Goal: Task Accomplishment & Management: Use online tool/utility

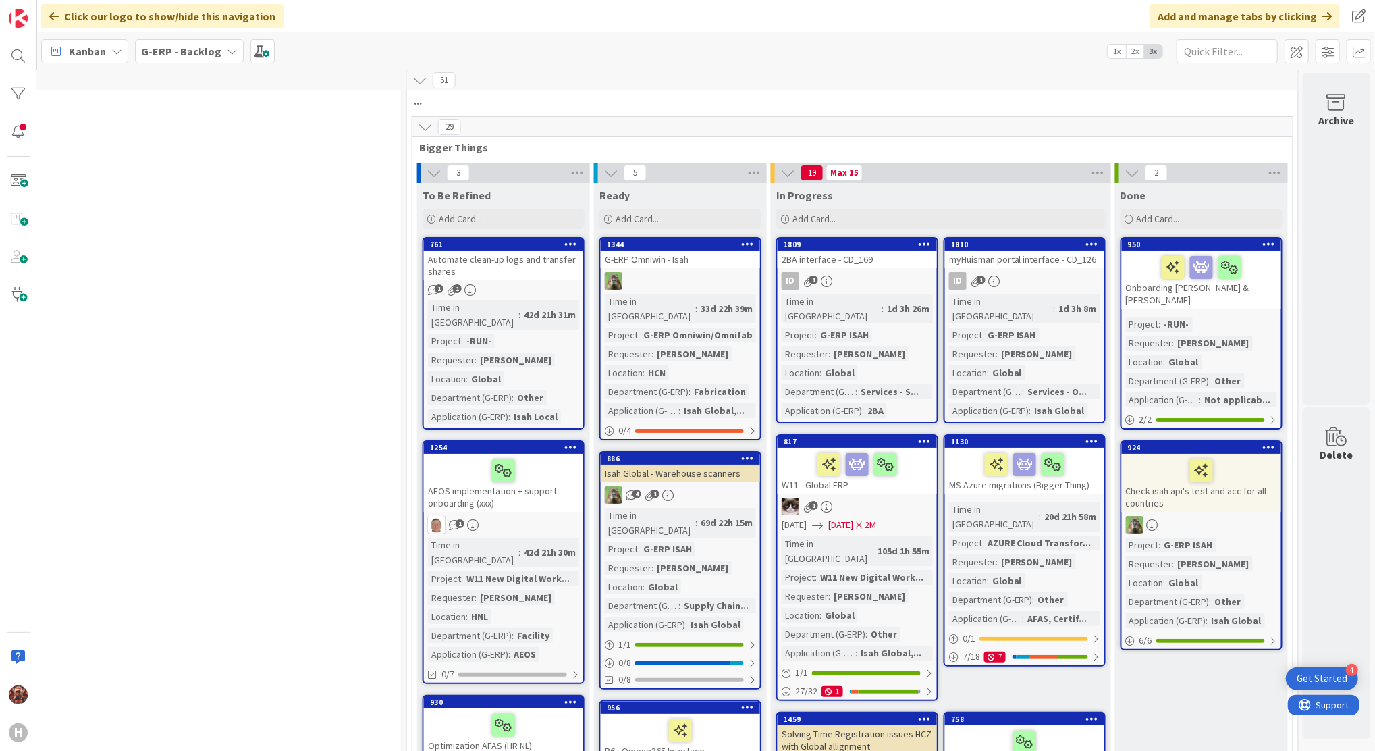
scroll to position [0, 1096]
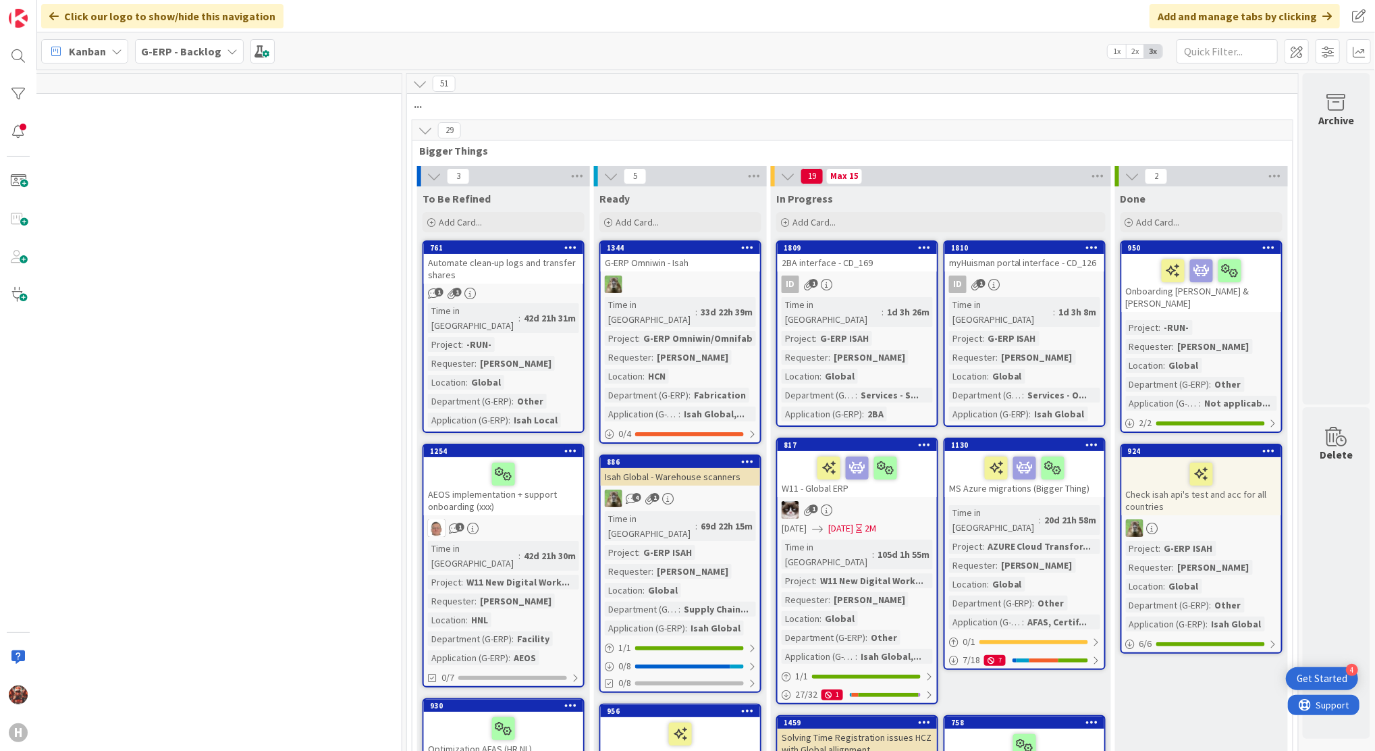
click at [170, 36] on div "Kanban My Zone Organization Select a single board Kanban List (Bulk Actions) Me…" at bounding box center [706, 50] width 1338 height 37
click at [177, 50] on b "G-ERP - Backlog" at bounding box center [181, 52] width 80 height 14
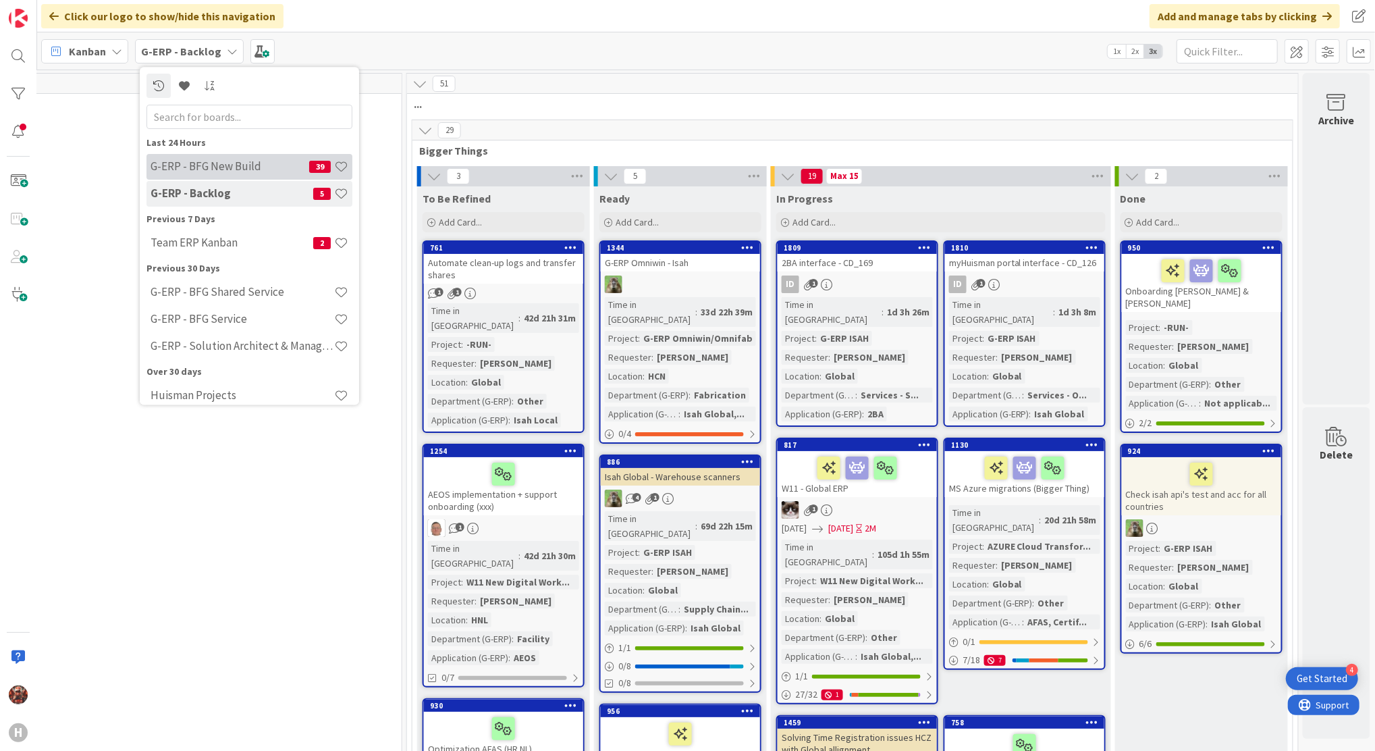
click at [214, 163] on h4 "G-ERP - BFG New Build" at bounding box center [230, 167] width 159 height 14
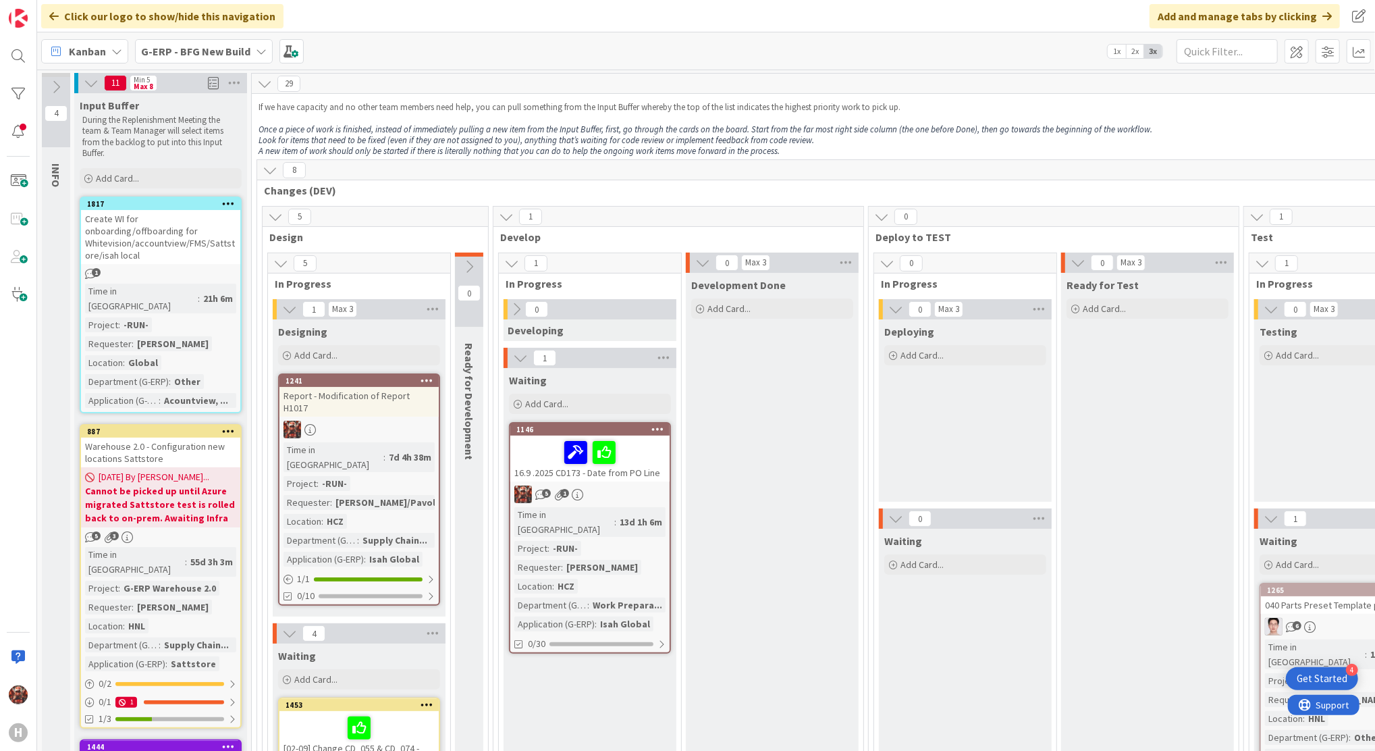
click at [190, 49] on b "G-ERP - BFG New Build" at bounding box center [195, 52] width 109 height 14
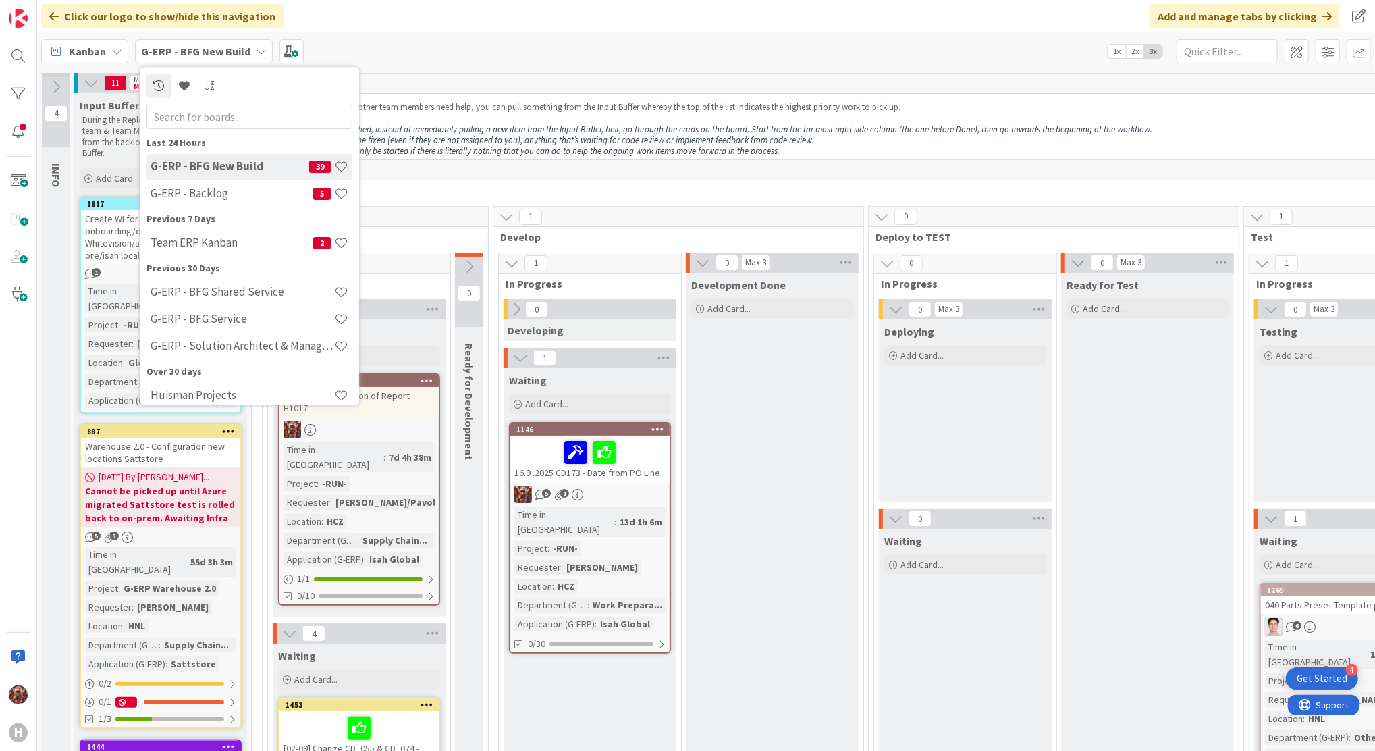
click at [214, 190] on h4 "G-ERP - Backlog" at bounding box center [232, 194] width 163 height 14
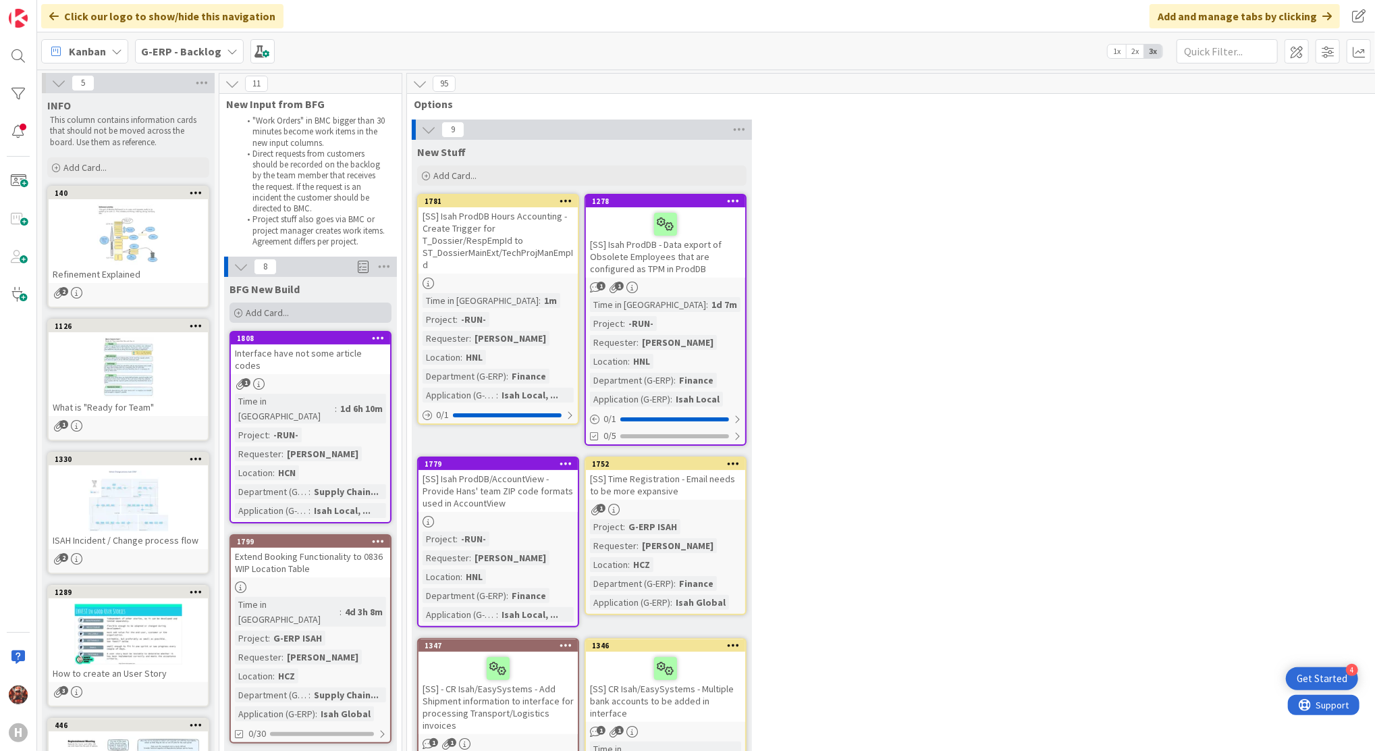
click at [251, 311] on span "Add Card..." at bounding box center [267, 312] width 43 height 12
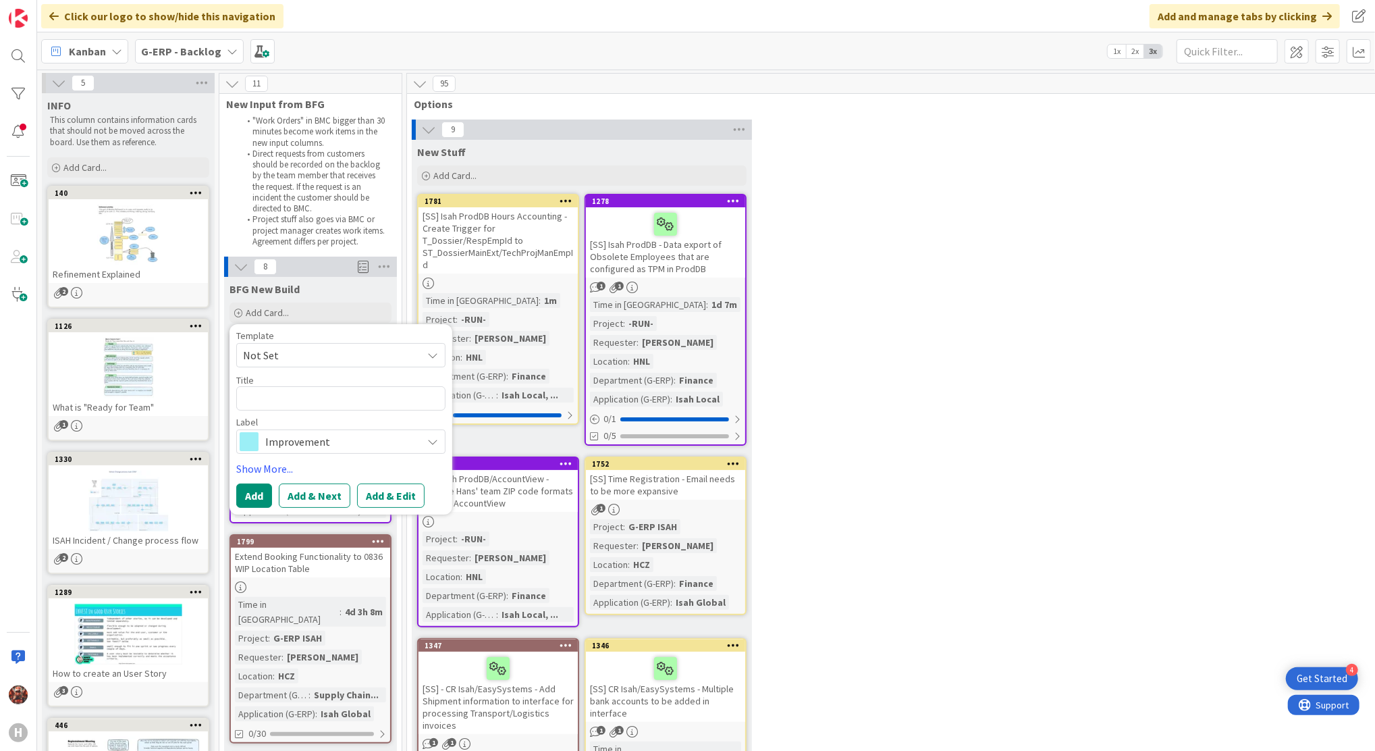
click at [309, 450] on span "Improvement" at bounding box center [340, 441] width 150 height 19
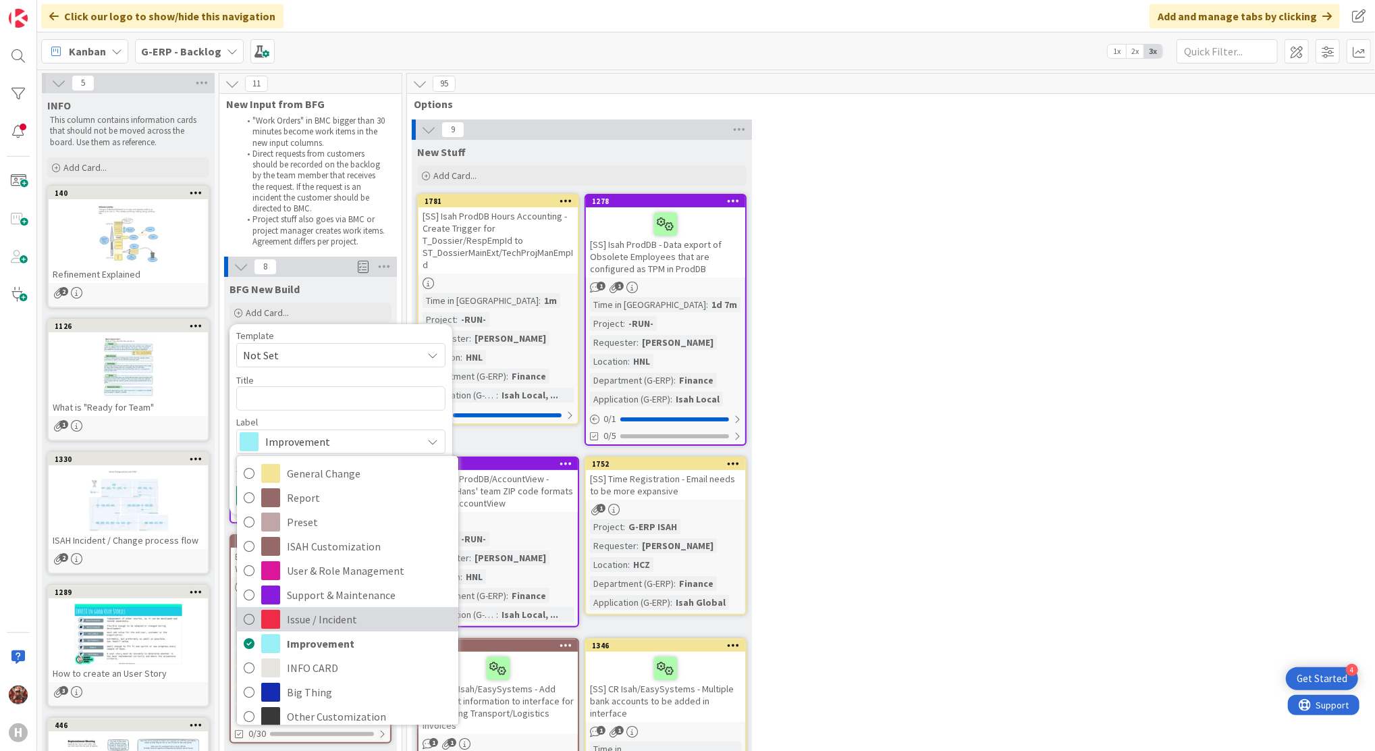
click at [325, 617] on span "Issue / Incident" at bounding box center [369, 620] width 165 height 20
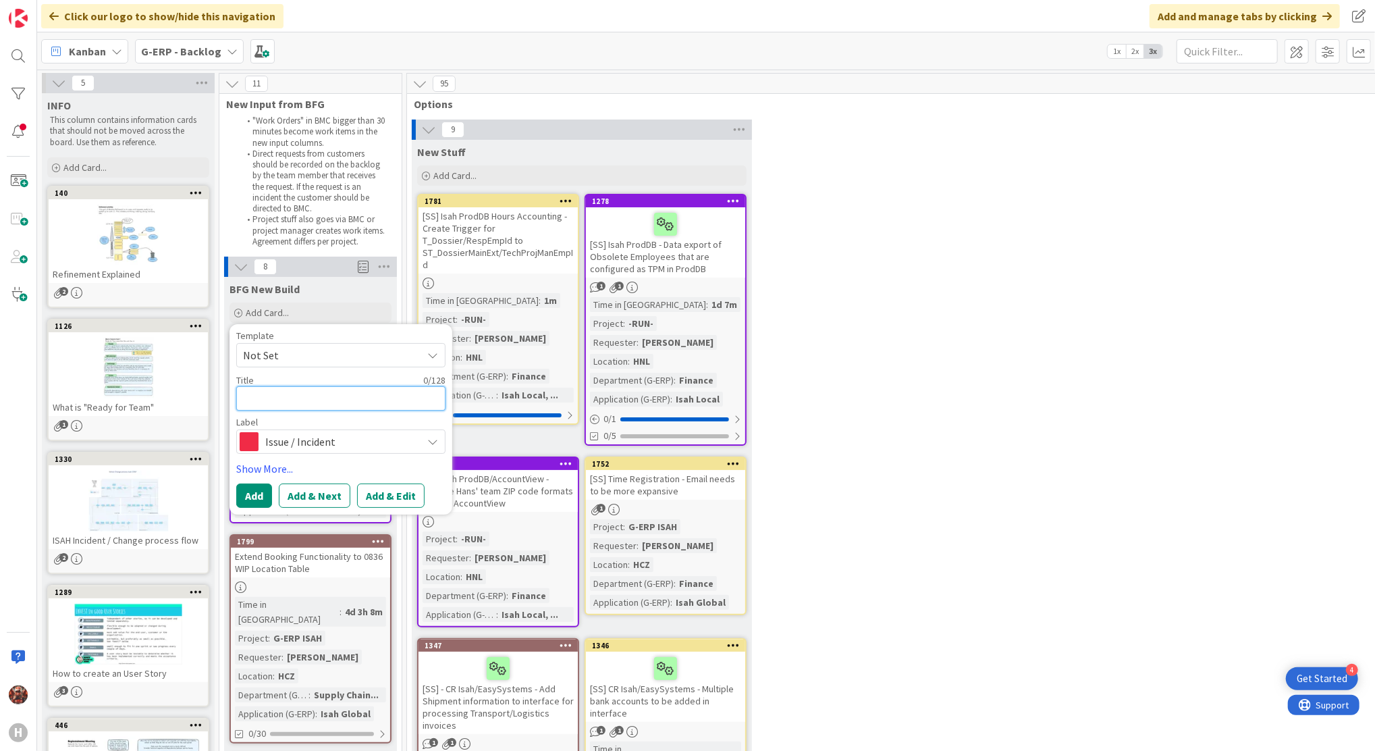
click at [315, 402] on textarea at bounding box center [340, 398] width 209 height 24
type textarea "x"
type textarea "C"
type textarea "x"
type textarea "CD"
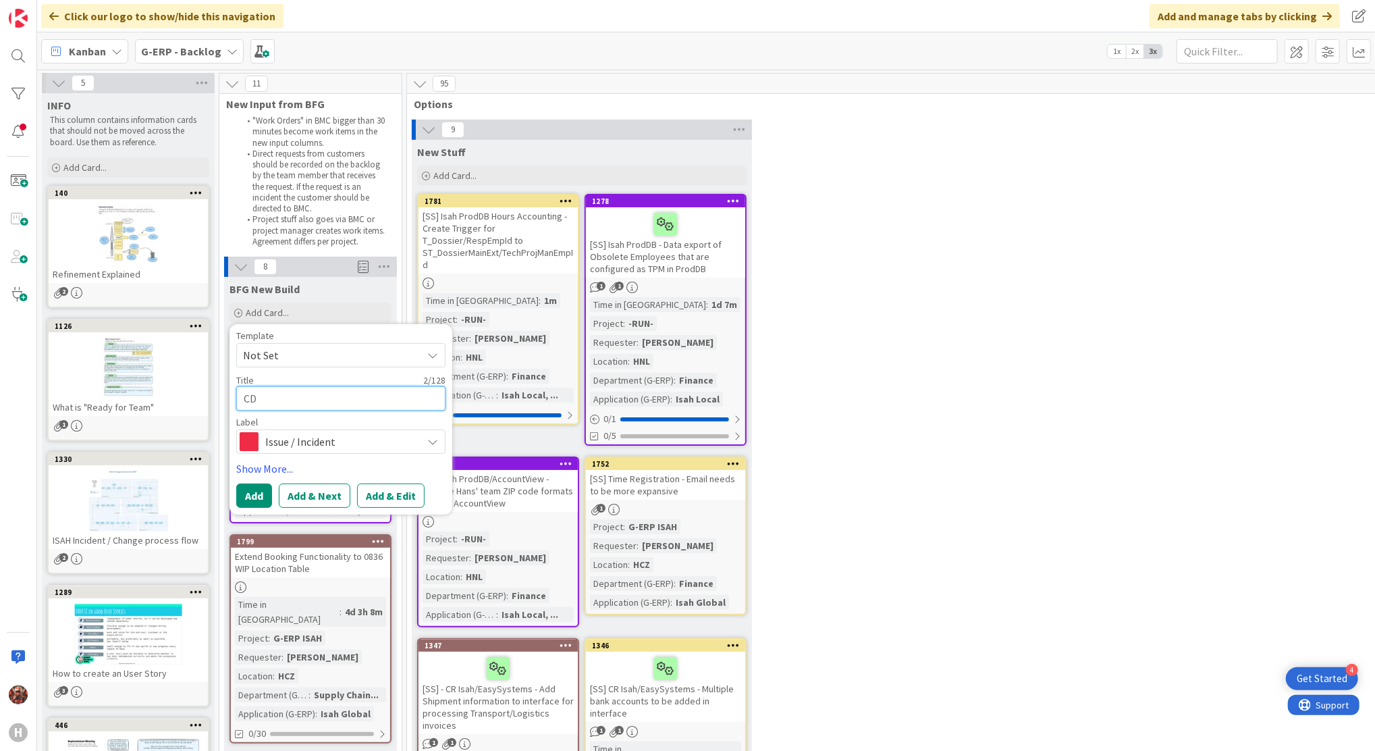
type textarea "x"
type textarea "CD"
type textarea "x"
type textarea "CD -"
type textarea "x"
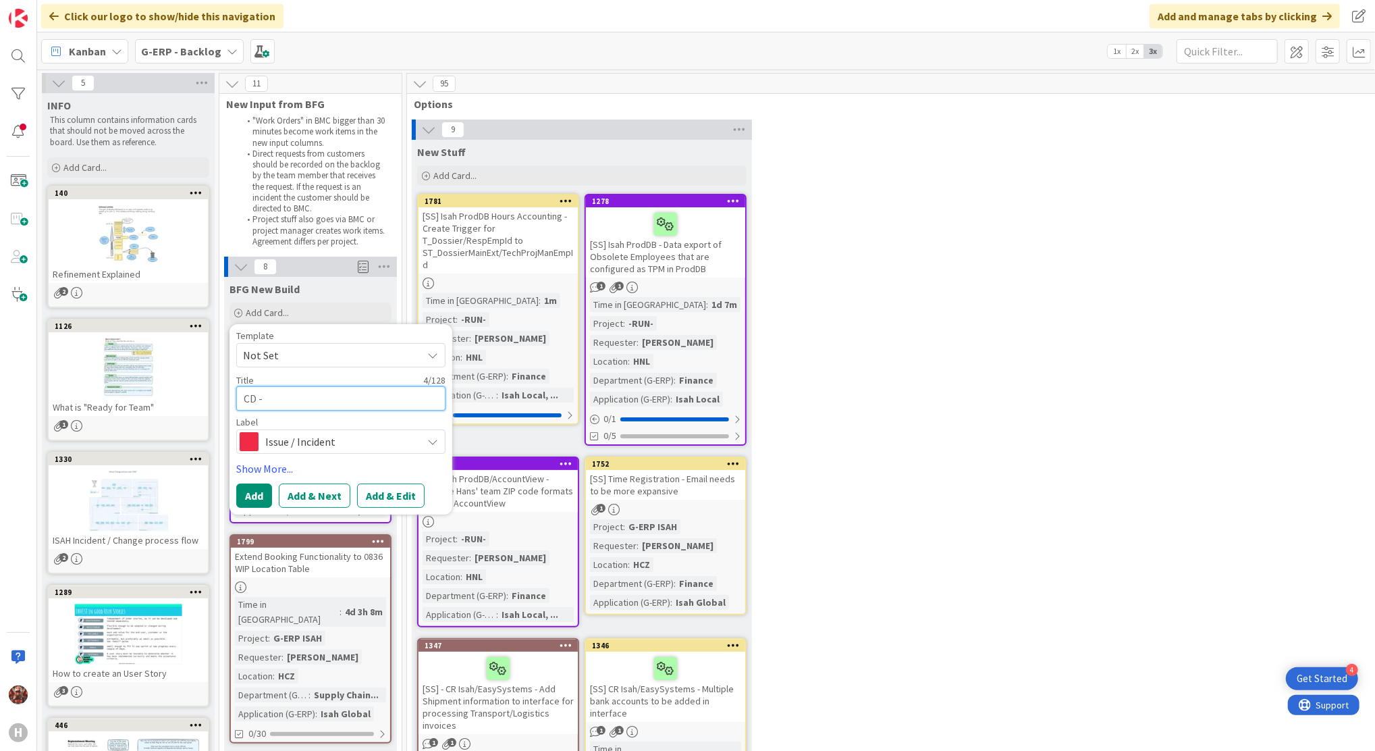
type textarea "CD"
type textarea "x"
type textarea "CD"
type textarea "x"
type textarea "CD_"
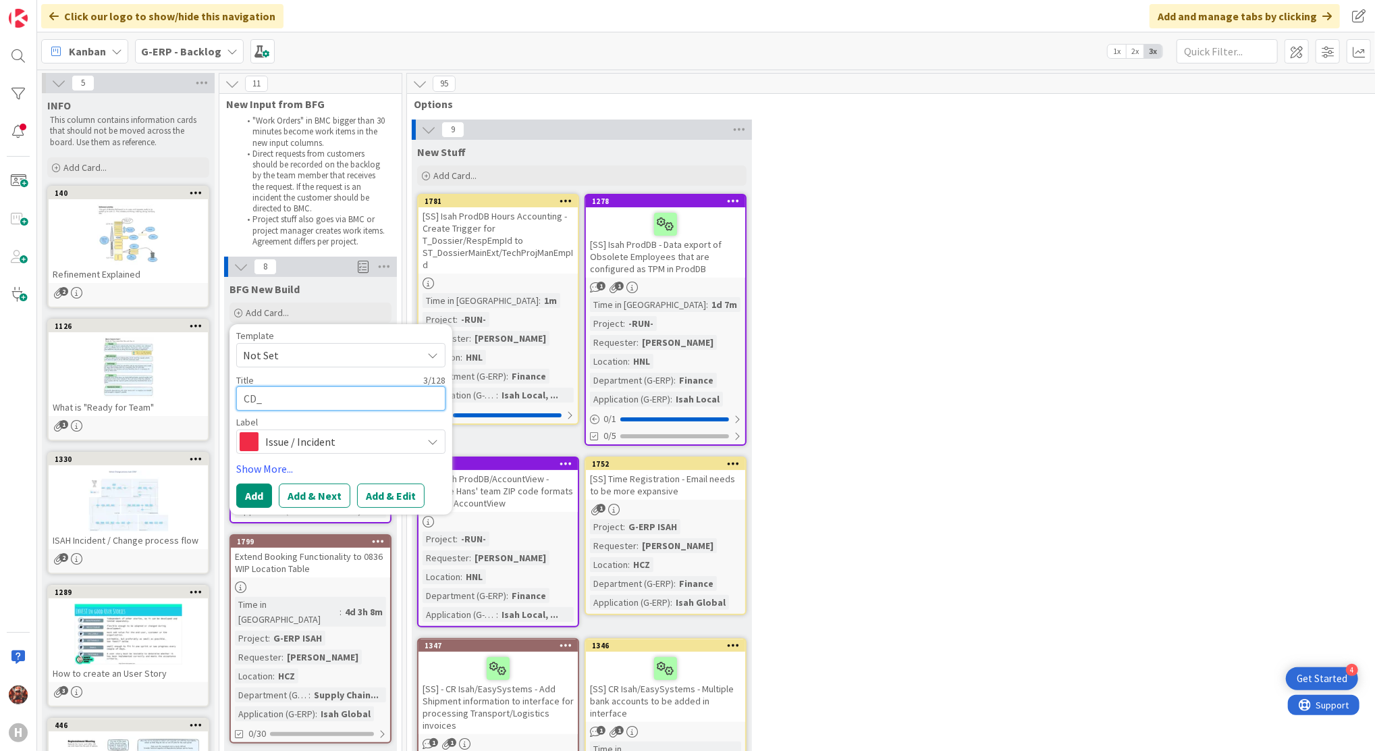
type textarea "x"
type textarea "CD_1"
type textarea "x"
type textarea "CD_17"
type textarea "x"
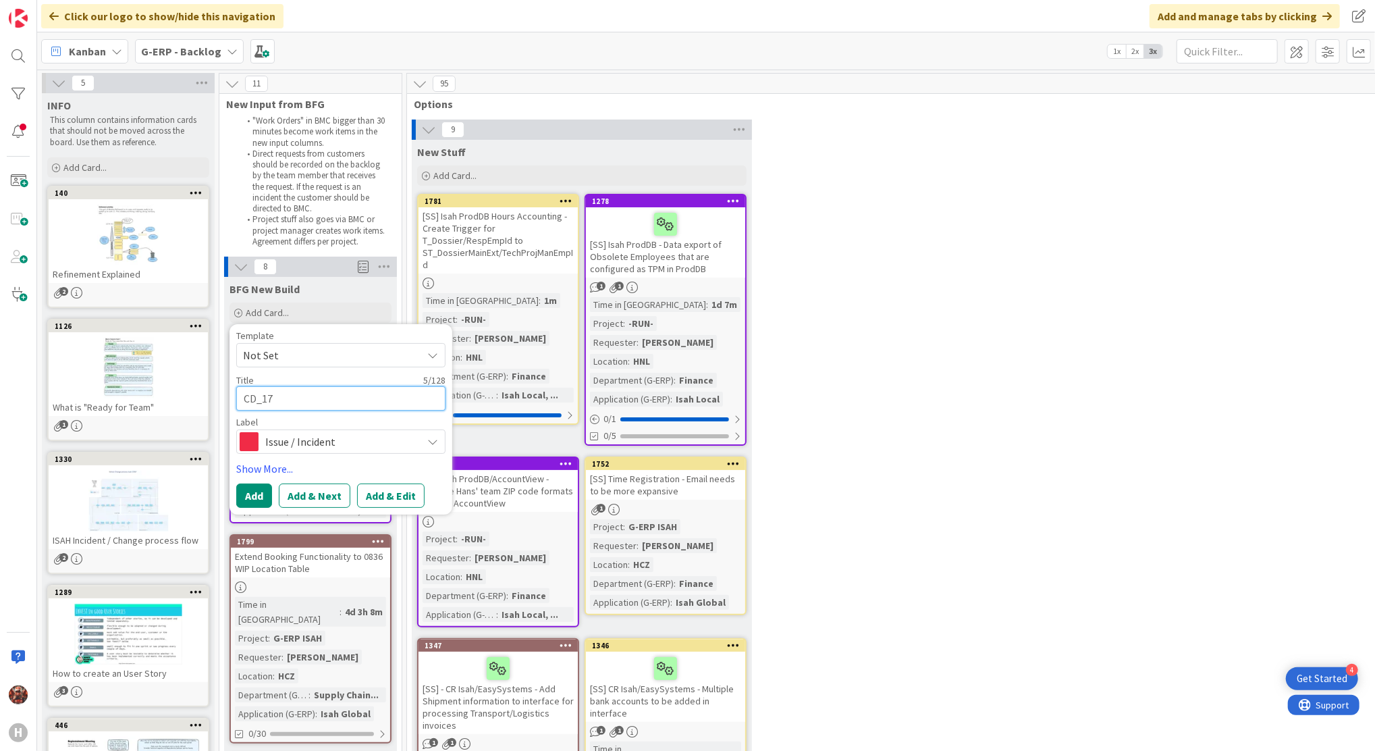
type textarea "CD_172"
type textarea "x"
type textarea "CD_172"
type textarea "x"
type textarea "CD_172 r"
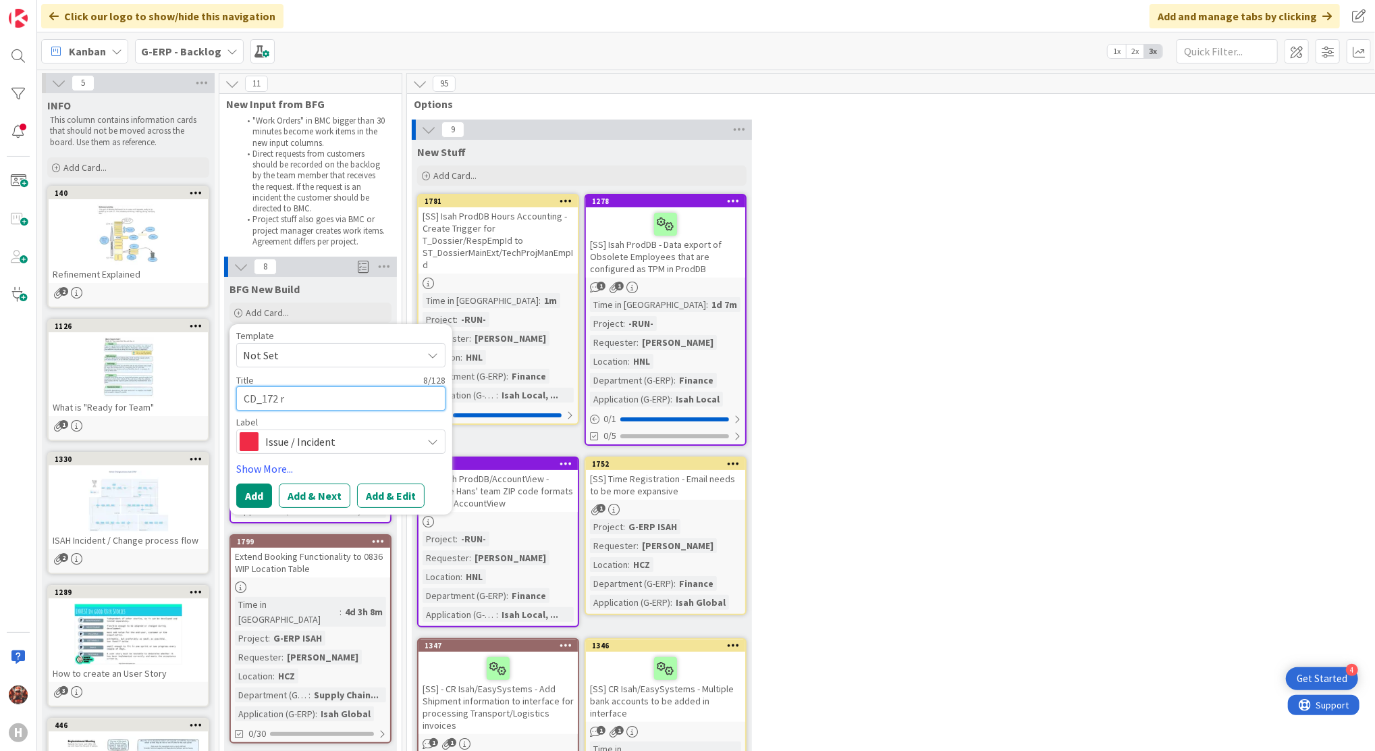
type textarea "x"
type textarea "CD_172 re"
type textarea "x"
type textarea "CD_172 req"
type textarea "x"
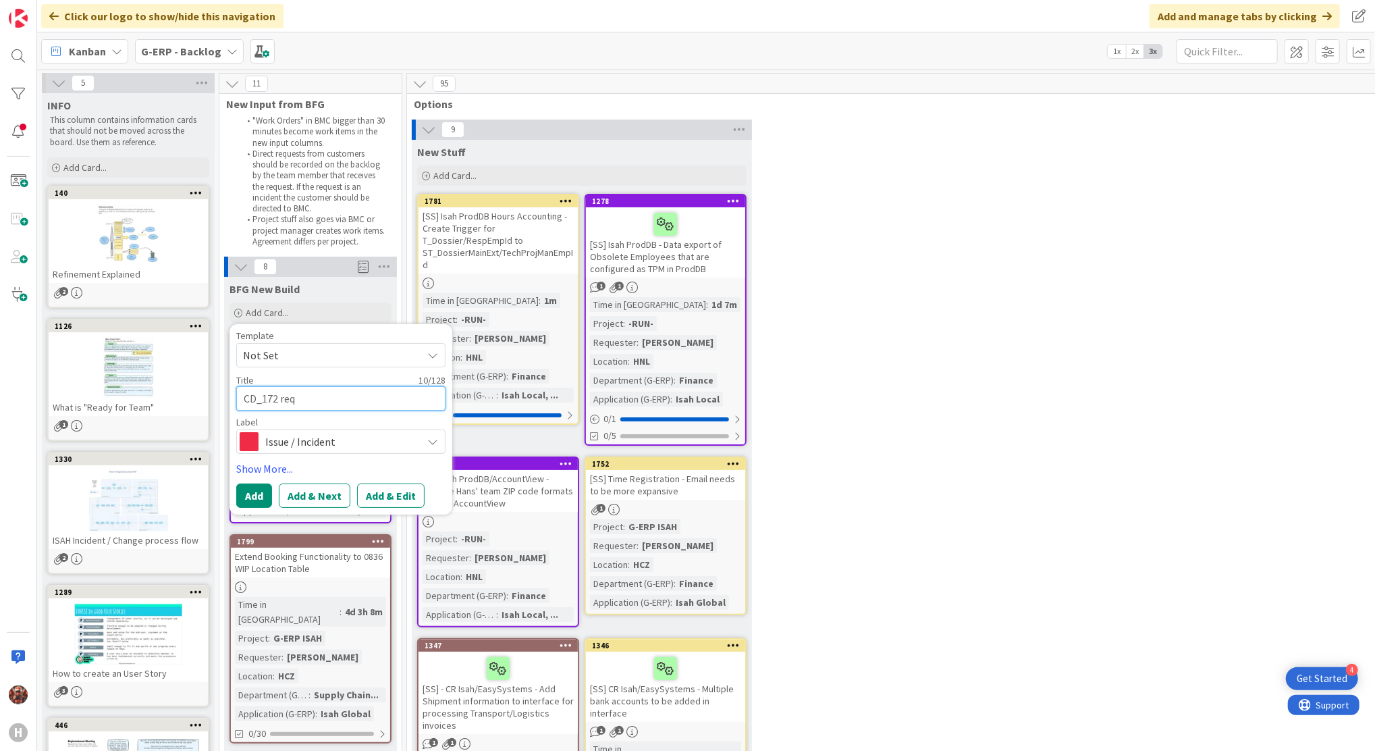
type textarea "CD_172 requ"
type textarea "x"
type textarea "CD_172 reque"
type textarea "x"
type textarea "CD_172 reques"
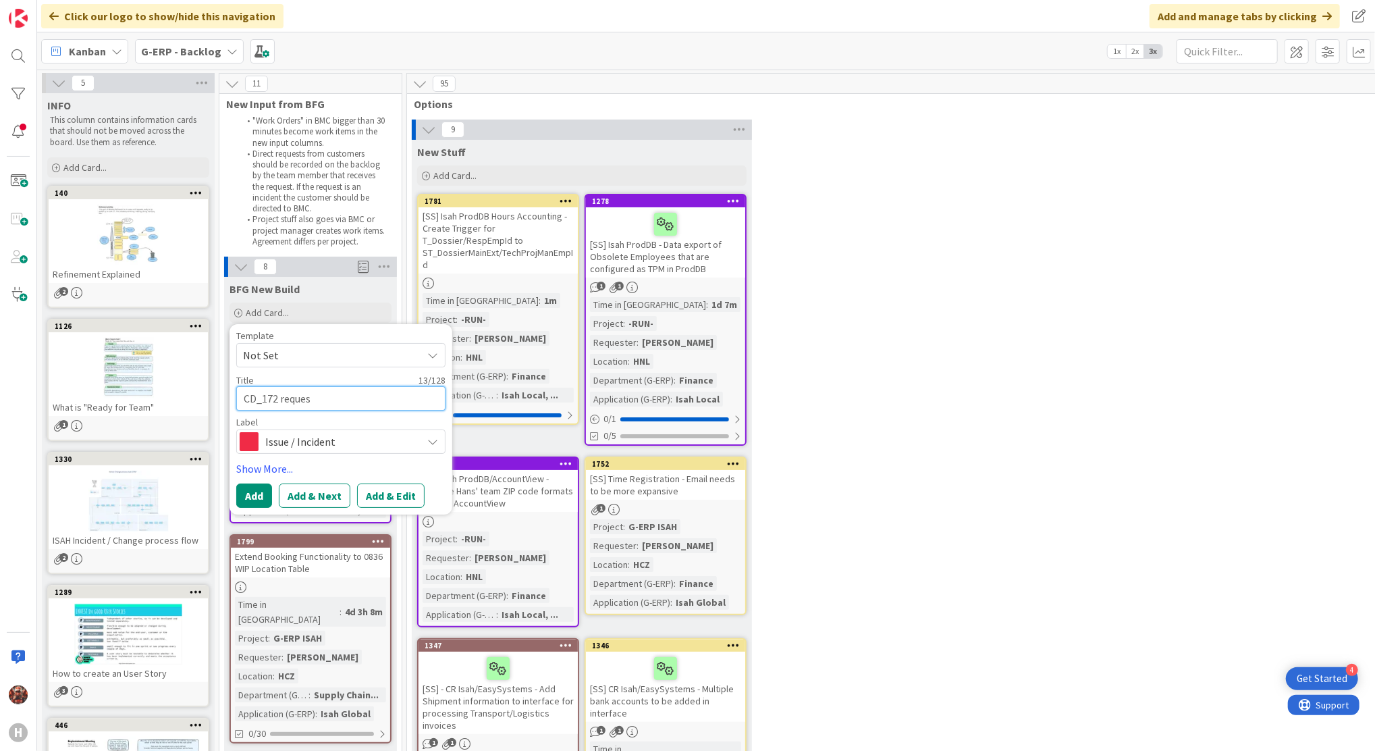
type textarea "x"
type textarea "CD_172 request"
type textarea "x"
type textarea "CD_172 requesto"
type textarea "x"
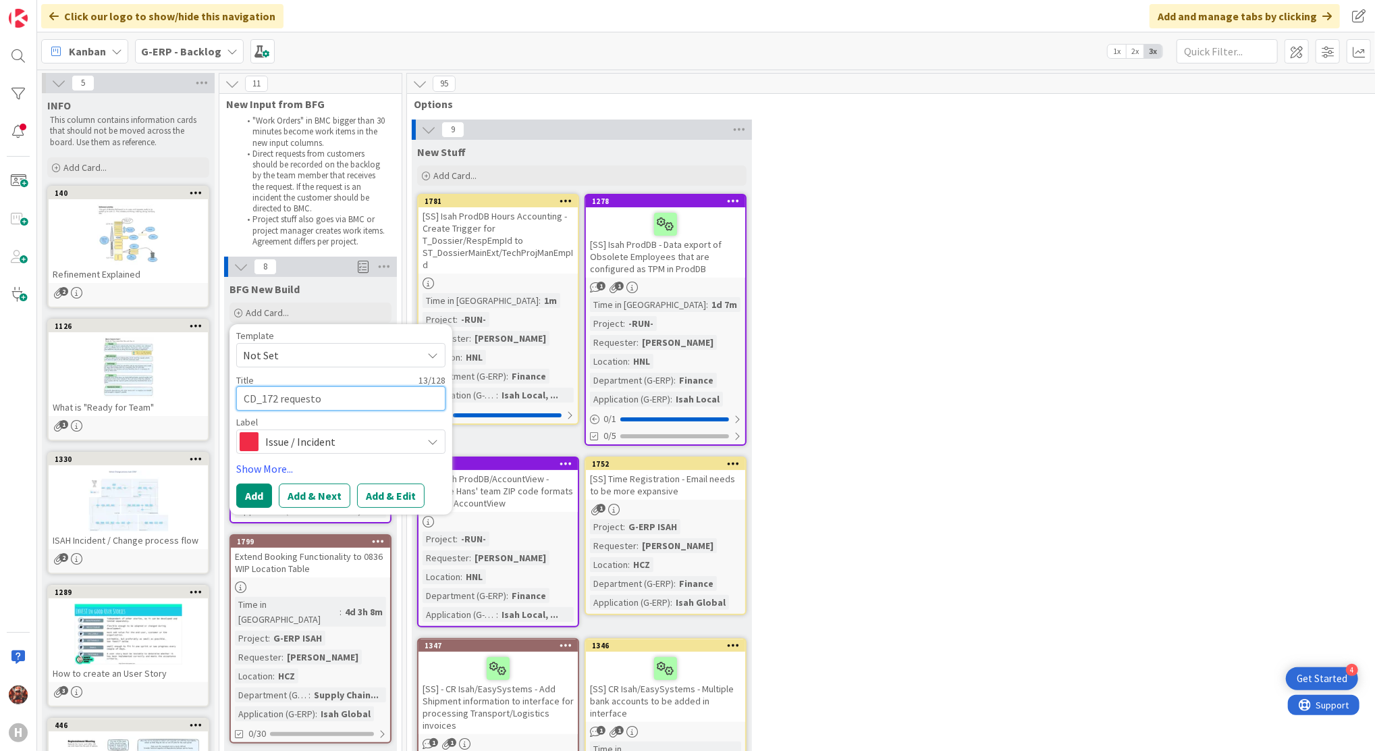
type textarea "CD_172 requestor"
type textarea "x"
type textarea "CD_172 requestor"
type textarea "x"
type textarea "CD_172 requestor n"
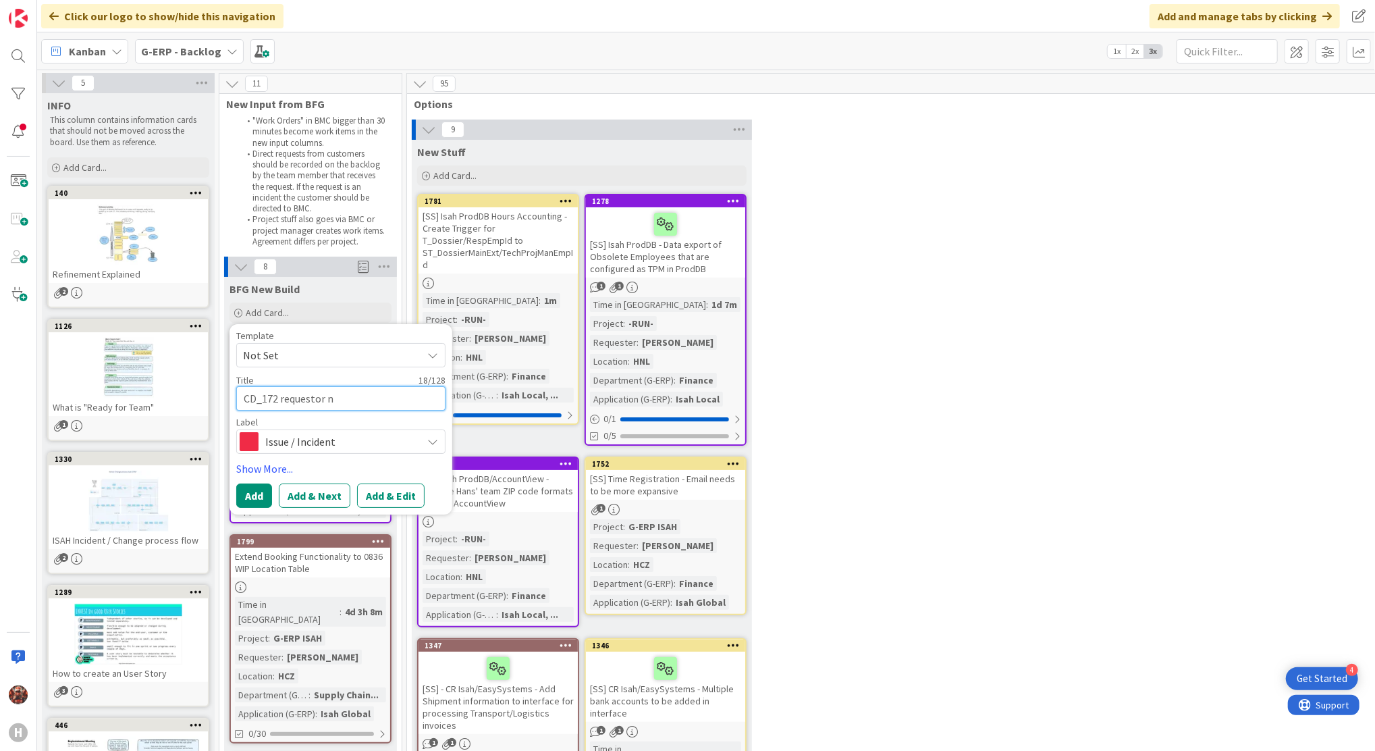
type textarea "x"
type textarea "CD_172 requestor na"
type textarea "x"
type textarea "CD_172 requestor name"
type textarea "x"
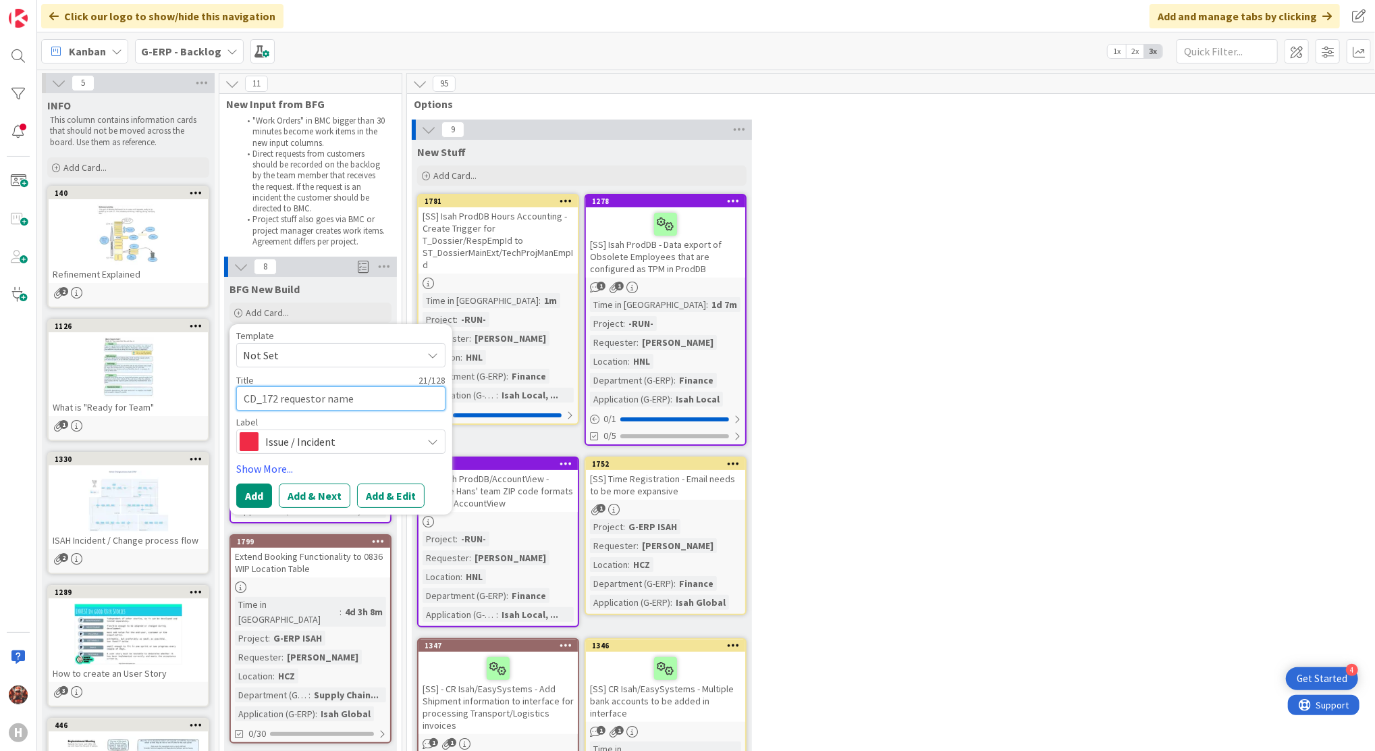
type textarea "CD_172 requestor name"
click at [330, 355] on span "Not Set" at bounding box center [327, 355] width 169 height 18
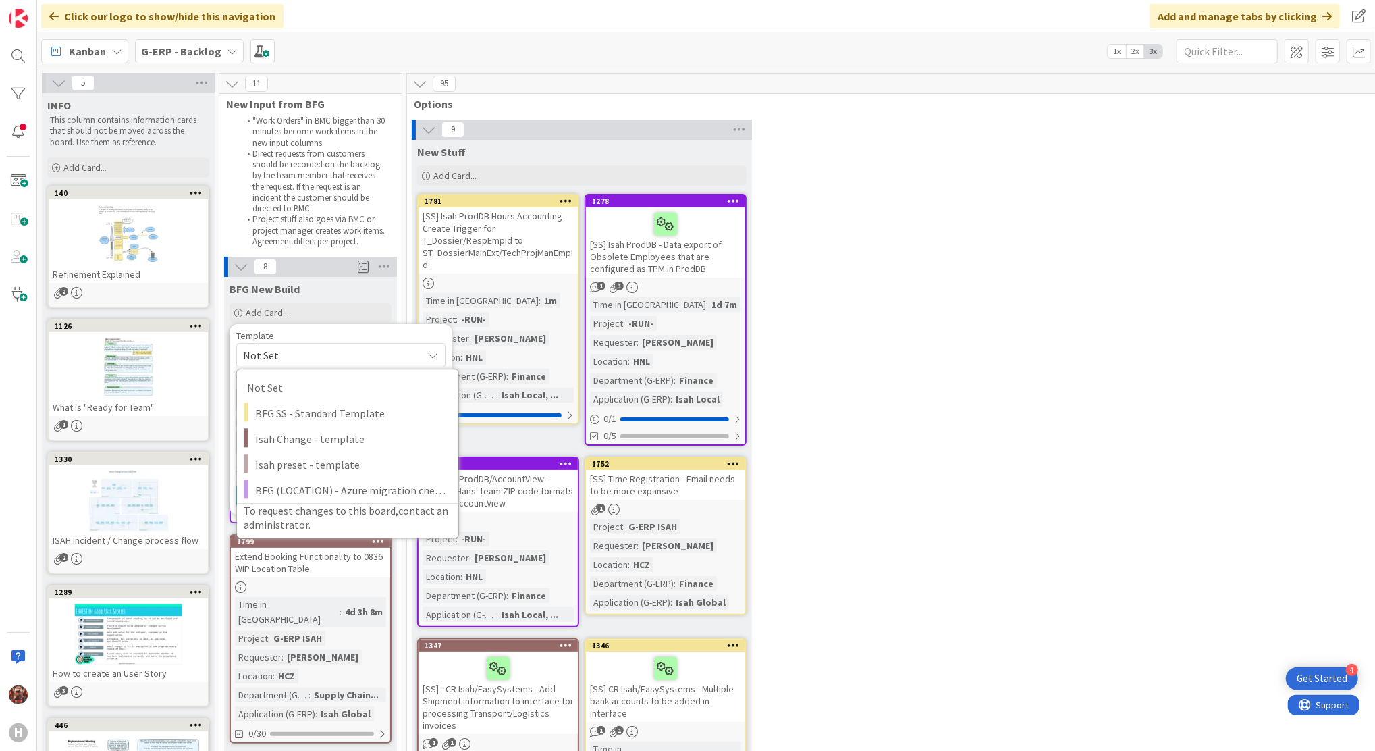
click at [322, 363] on span "Not Set" at bounding box center [327, 355] width 169 height 18
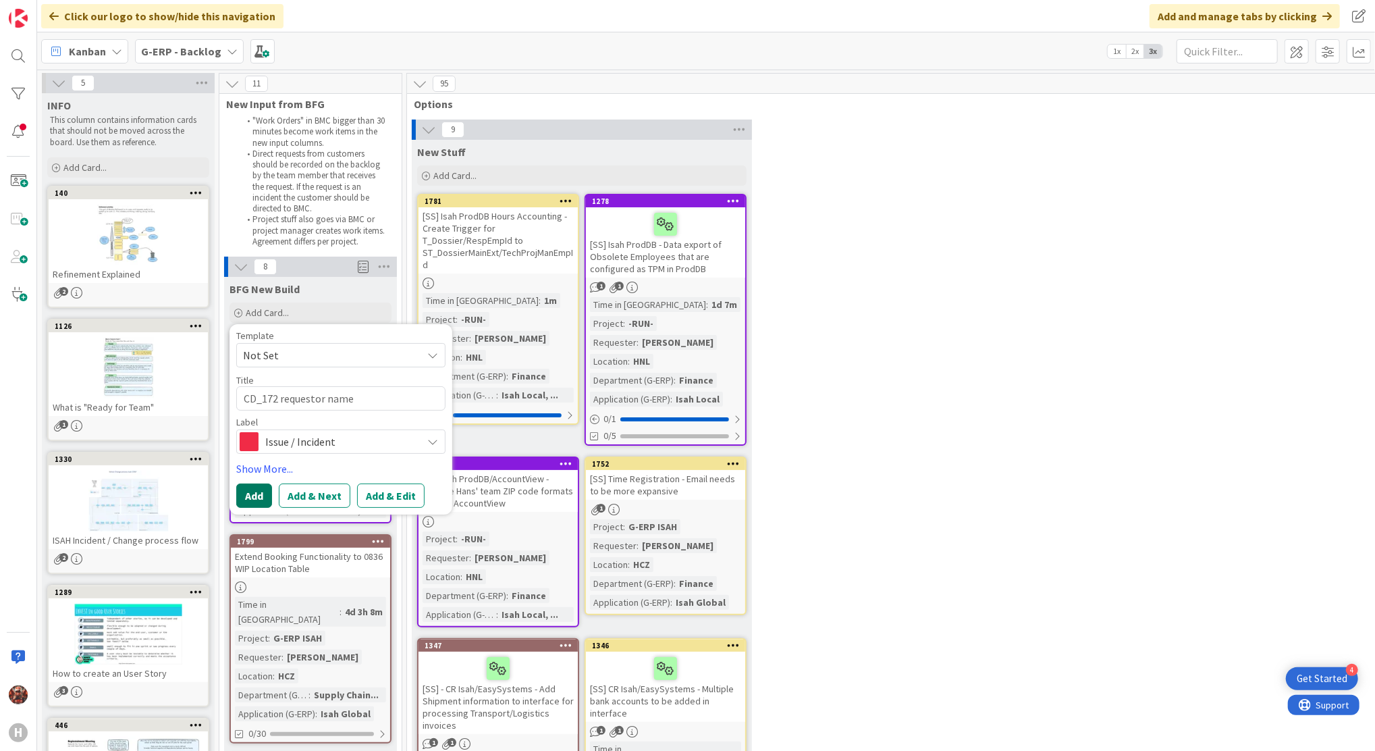
click at [262, 494] on button "Add" at bounding box center [254, 495] width 36 height 24
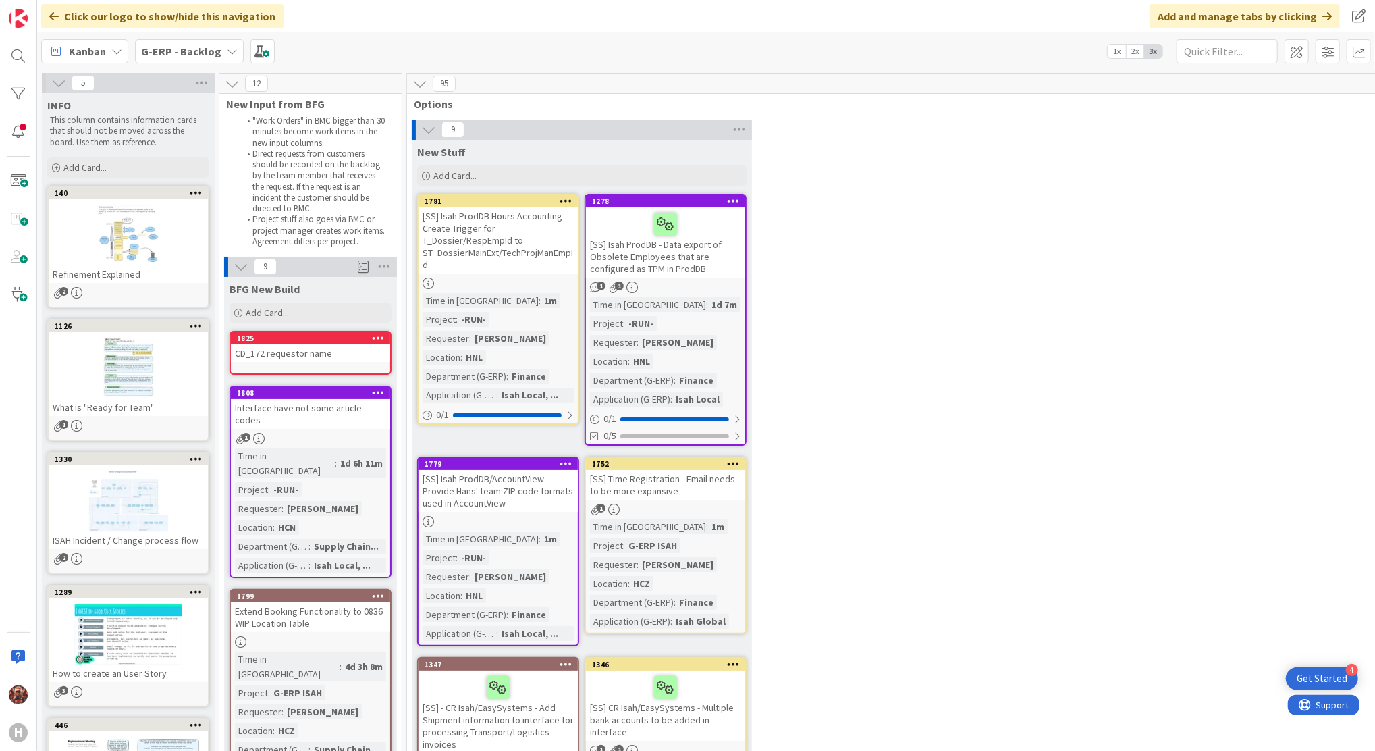
click at [296, 354] on div "CD_172 requestor name" at bounding box center [310, 353] width 159 height 18
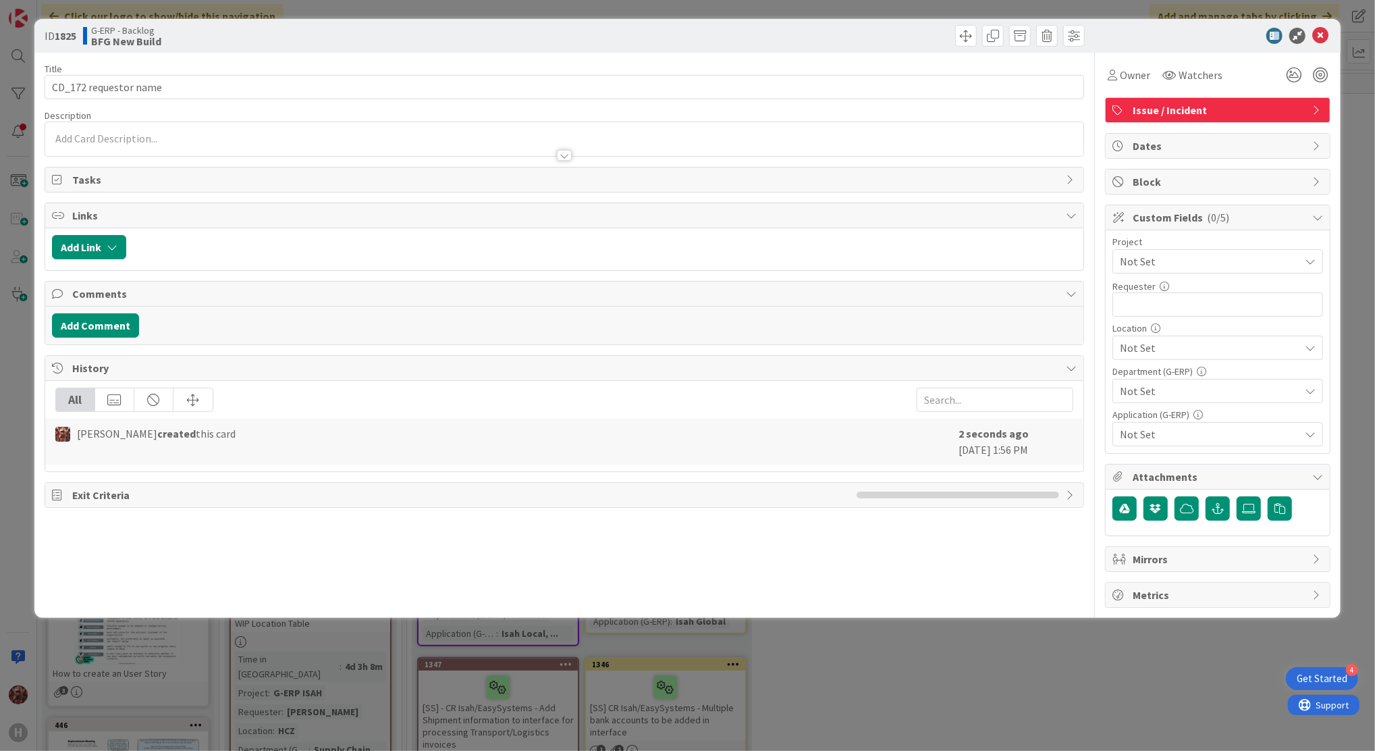
click at [173, 136] on div at bounding box center [564, 139] width 1038 height 34
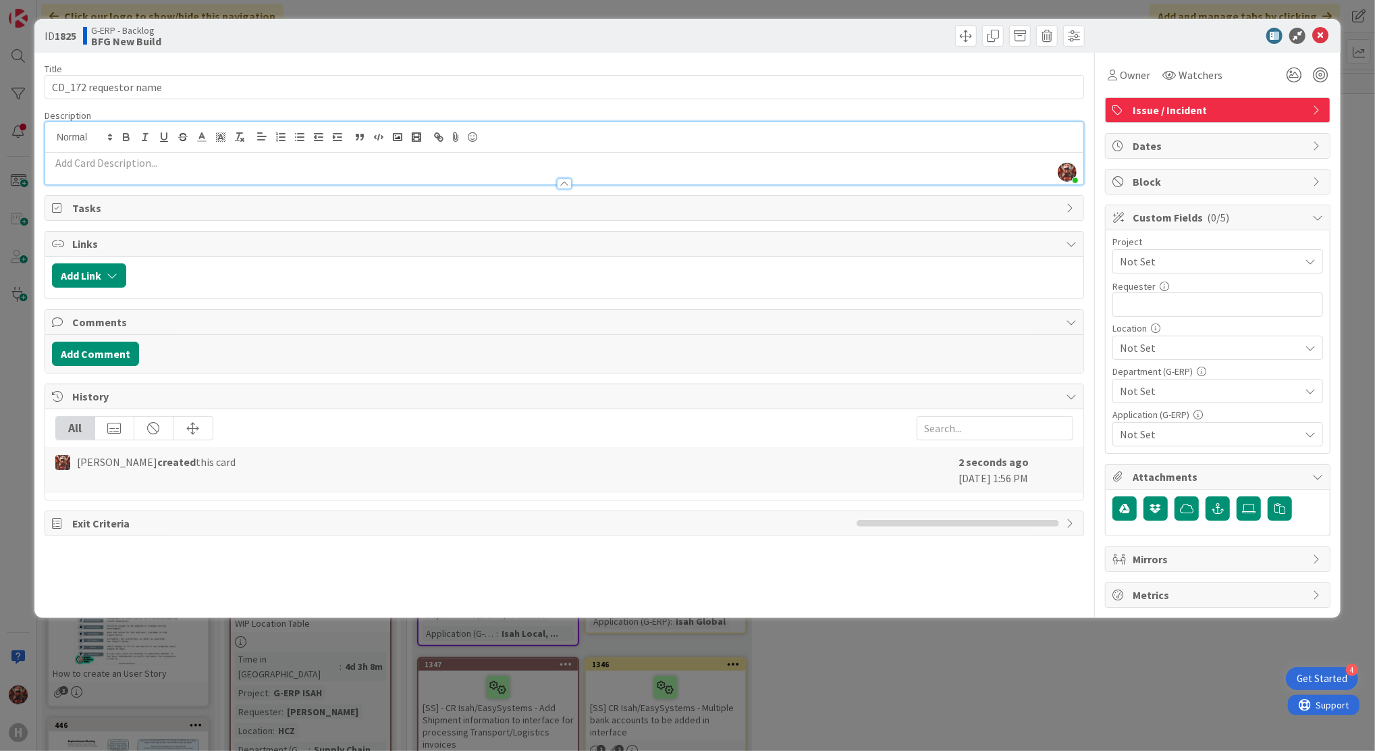
click at [212, 161] on p at bounding box center [564, 163] width 1025 height 16
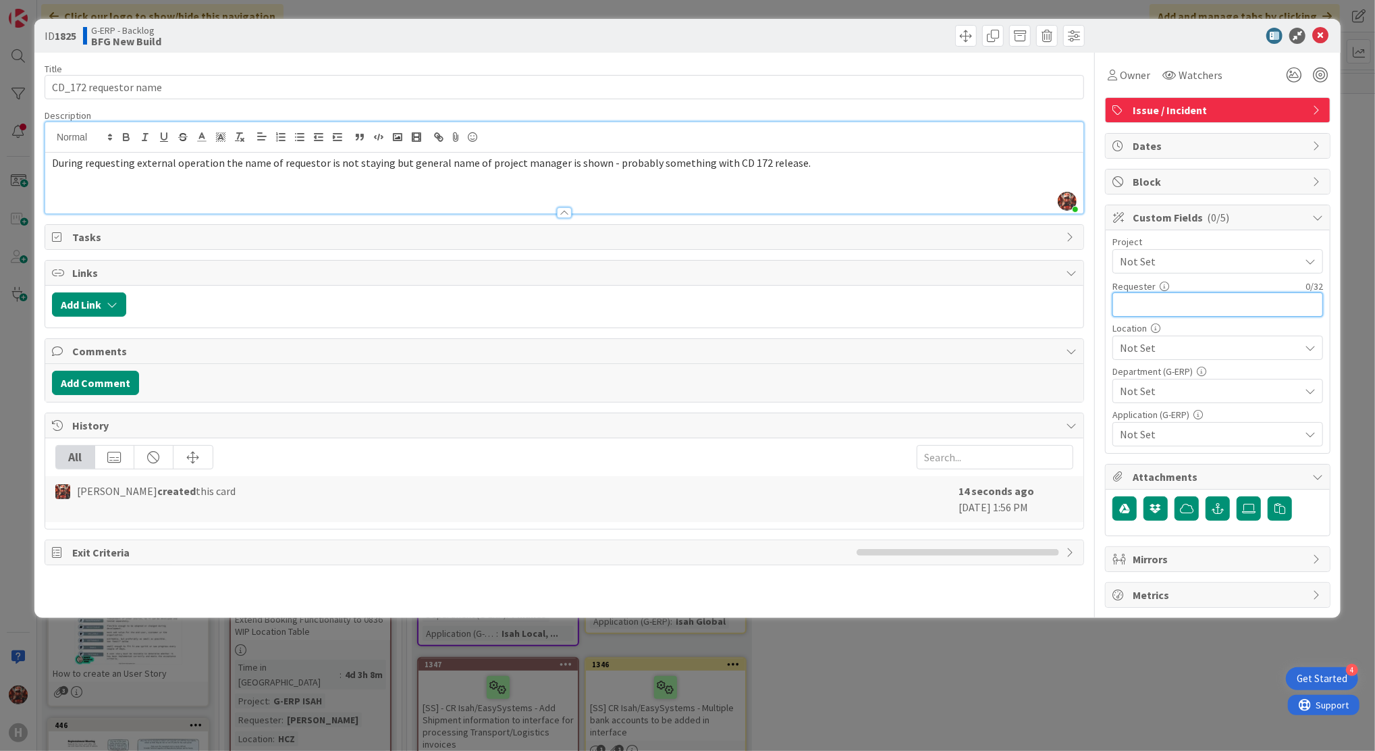
click at [1194, 308] on input "text" at bounding box center [1218, 304] width 211 height 24
type input "Tomas Zamarski"
click at [1184, 259] on span "Not Set" at bounding box center [1206, 261] width 173 height 19
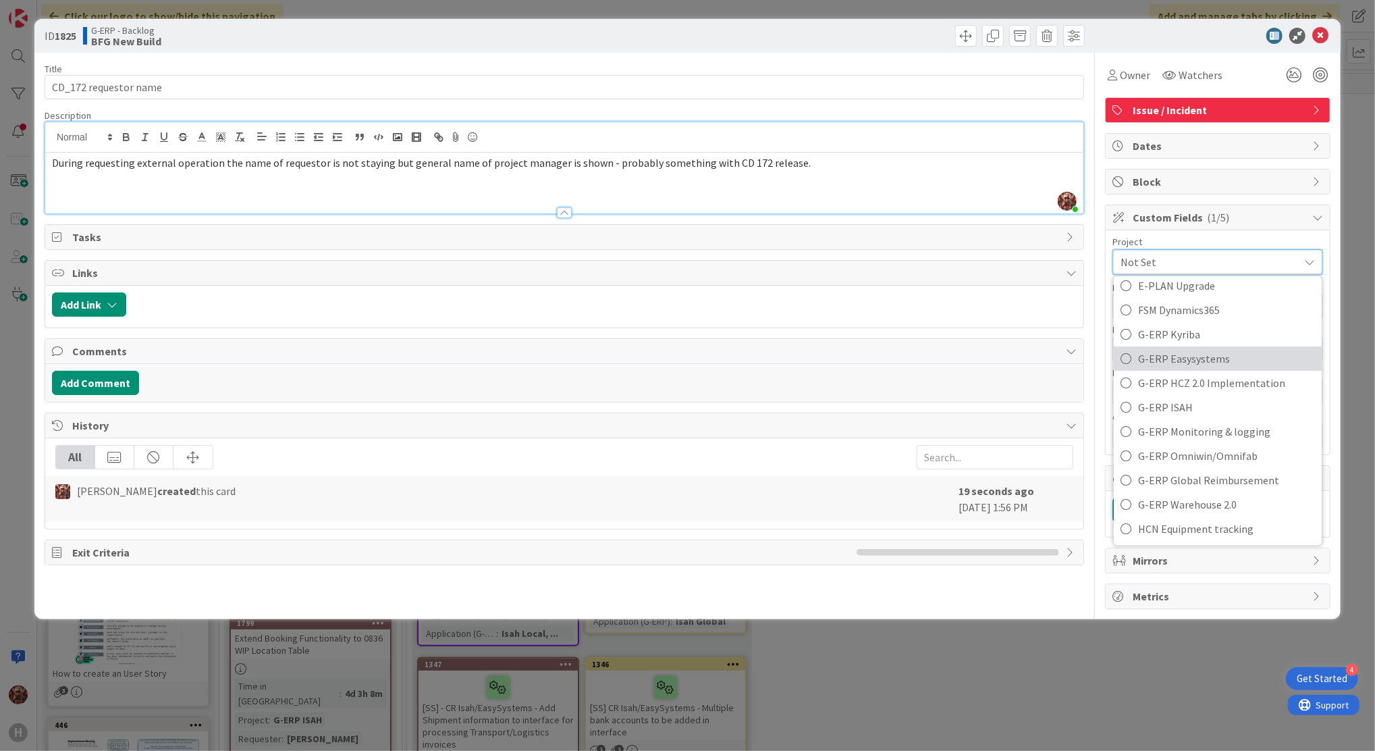
scroll to position [450, 0]
click at [1193, 380] on span "G-ERP ISAH" at bounding box center [1226, 379] width 177 height 20
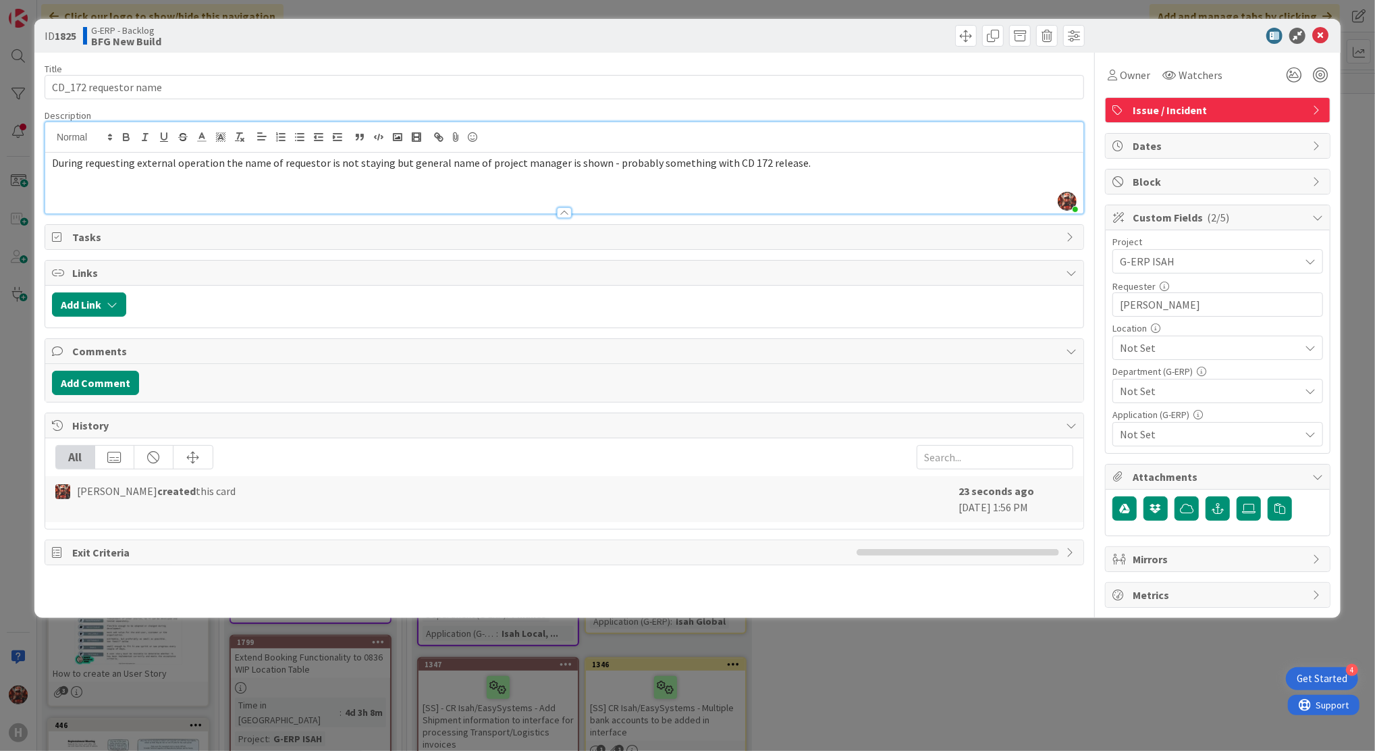
click at [1183, 348] on span "Not Set" at bounding box center [1210, 348] width 180 height 16
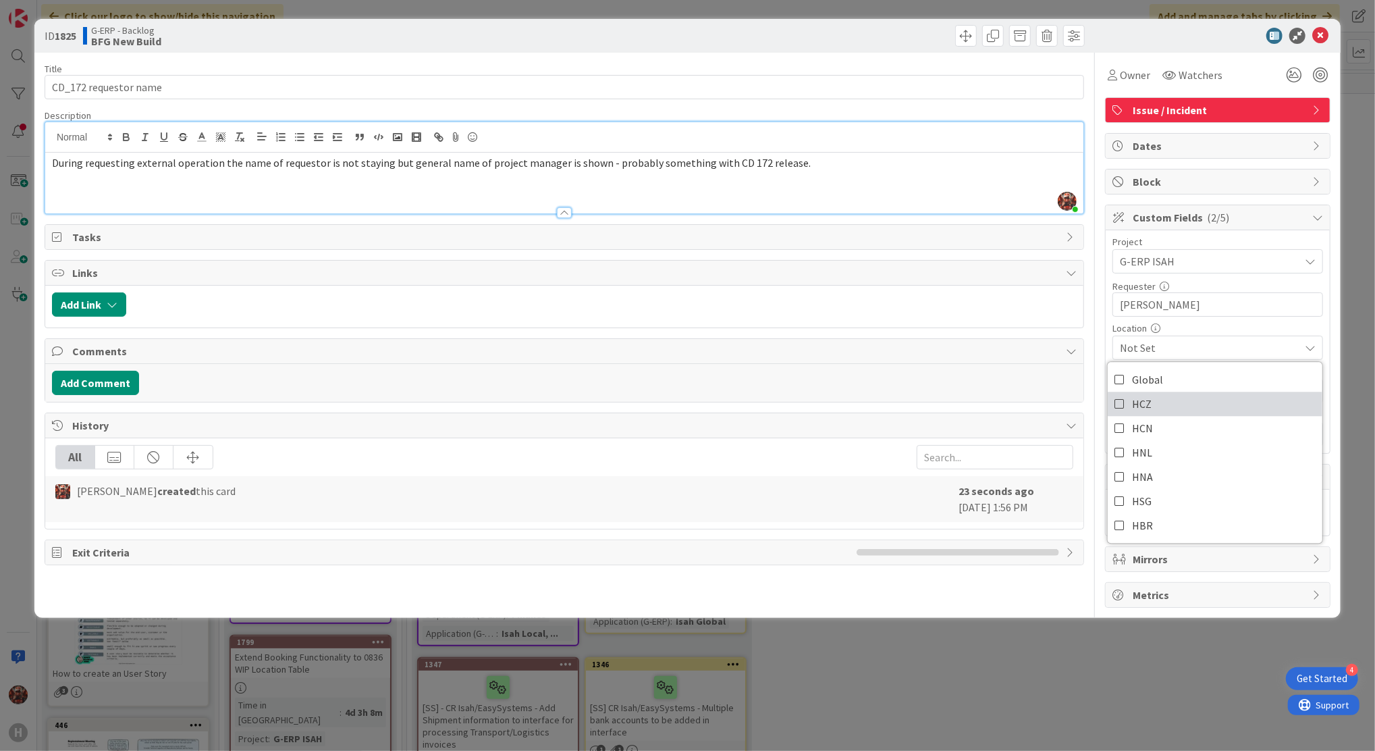
click at [1165, 399] on link "HCZ" at bounding box center [1215, 404] width 215 height 24
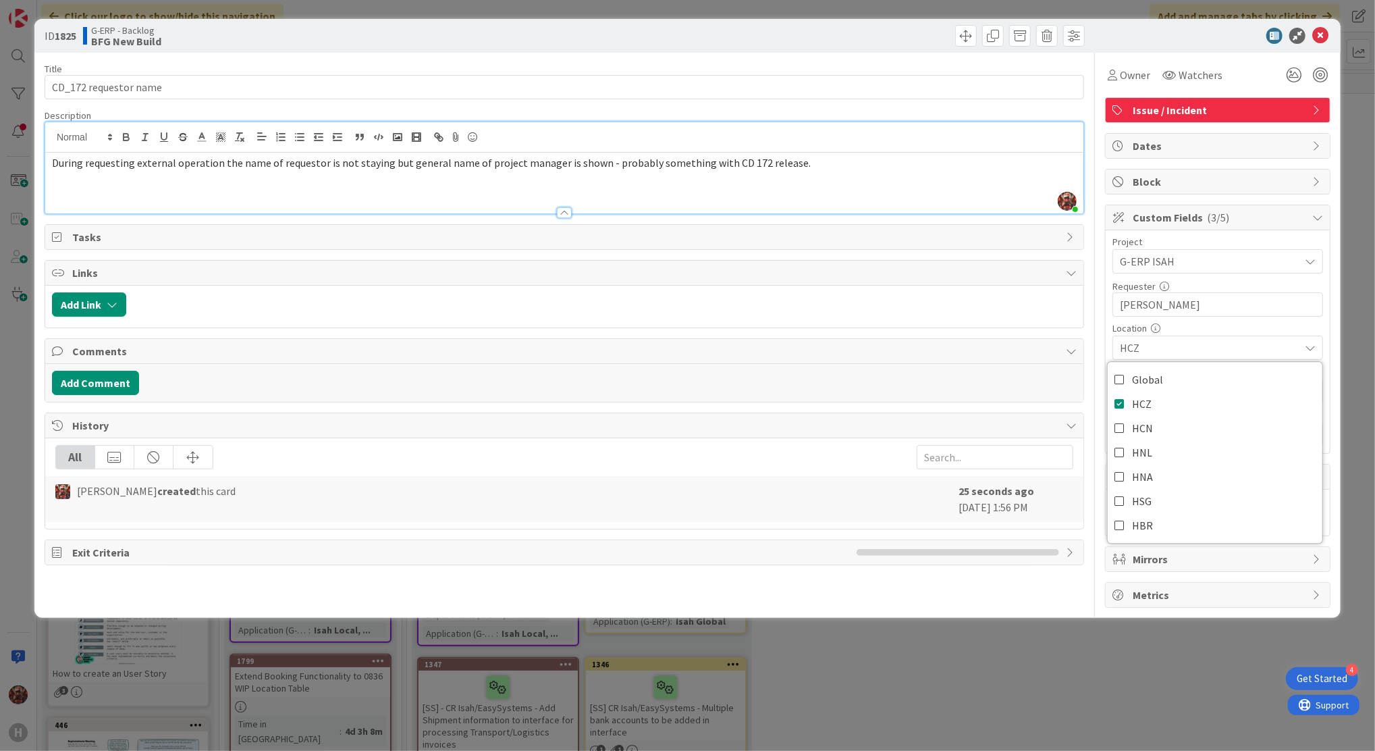
click at [1100, 317] on div "Title 21 / 128 CD_172 requestor name Description Josef Kuman just joined During…" at bounding box center [688, 330] width 1286 height 555
click at [1214, 396] on span "Not Set" at bounding box center [1210, 391] width 180 height 16
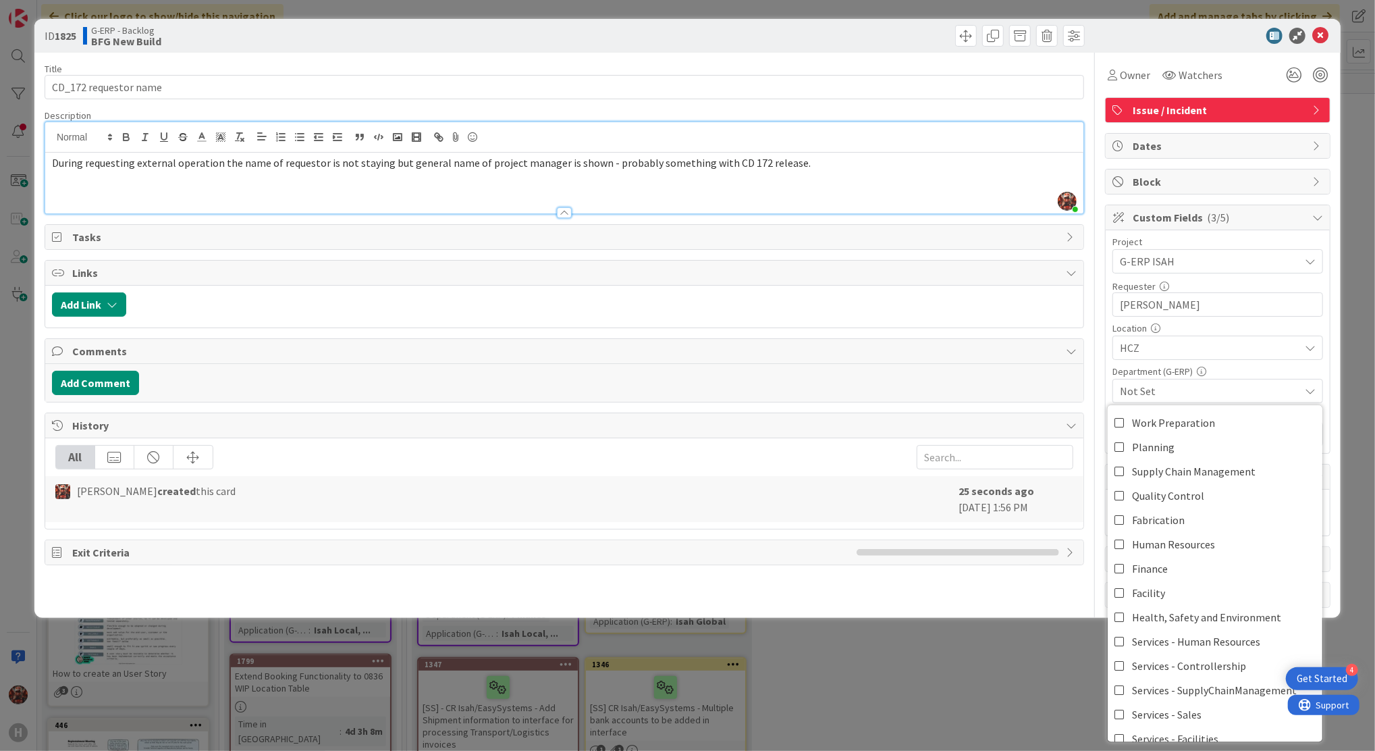
click at [1214, 396] on span "Not Set" at bounding box center [1210, 391] width 180 height 16
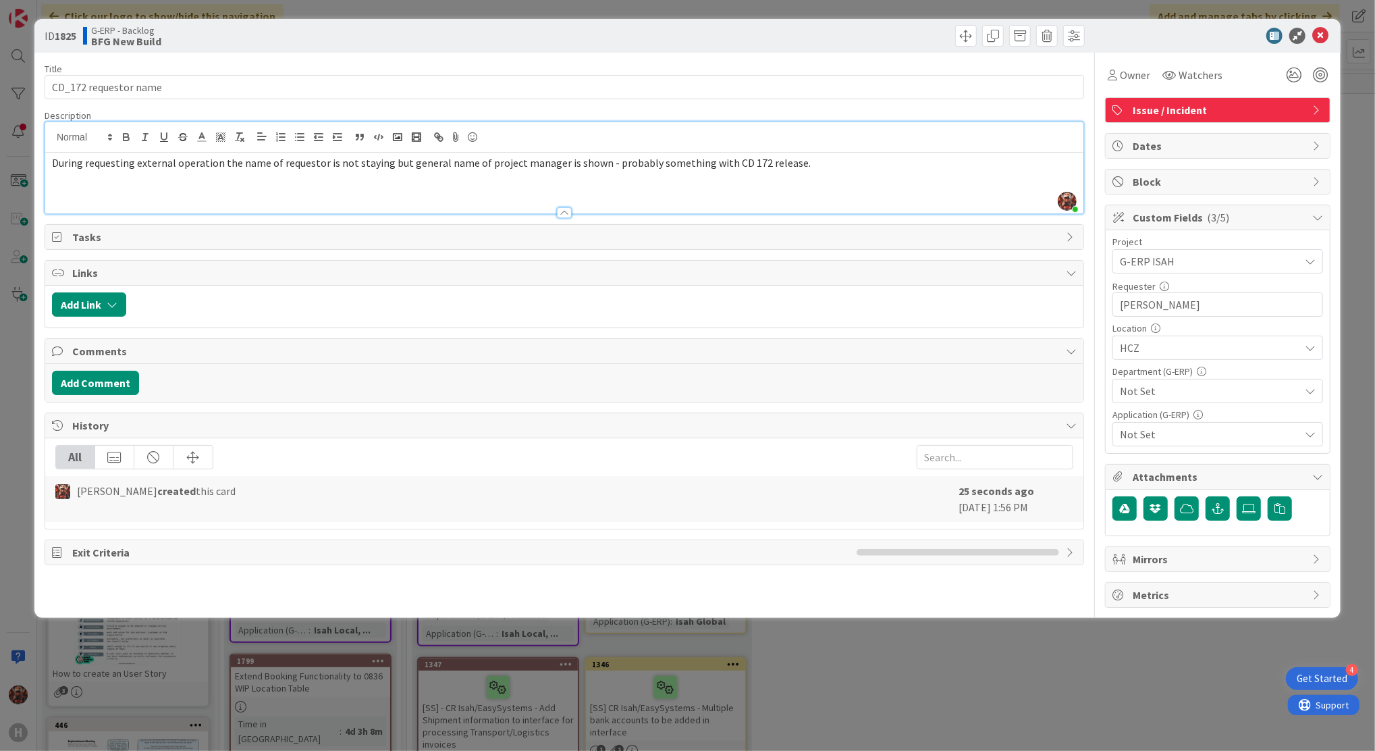
click at [1205, 429] on span "Not Set" at bounding box center [1210, 434] width 180 height 16
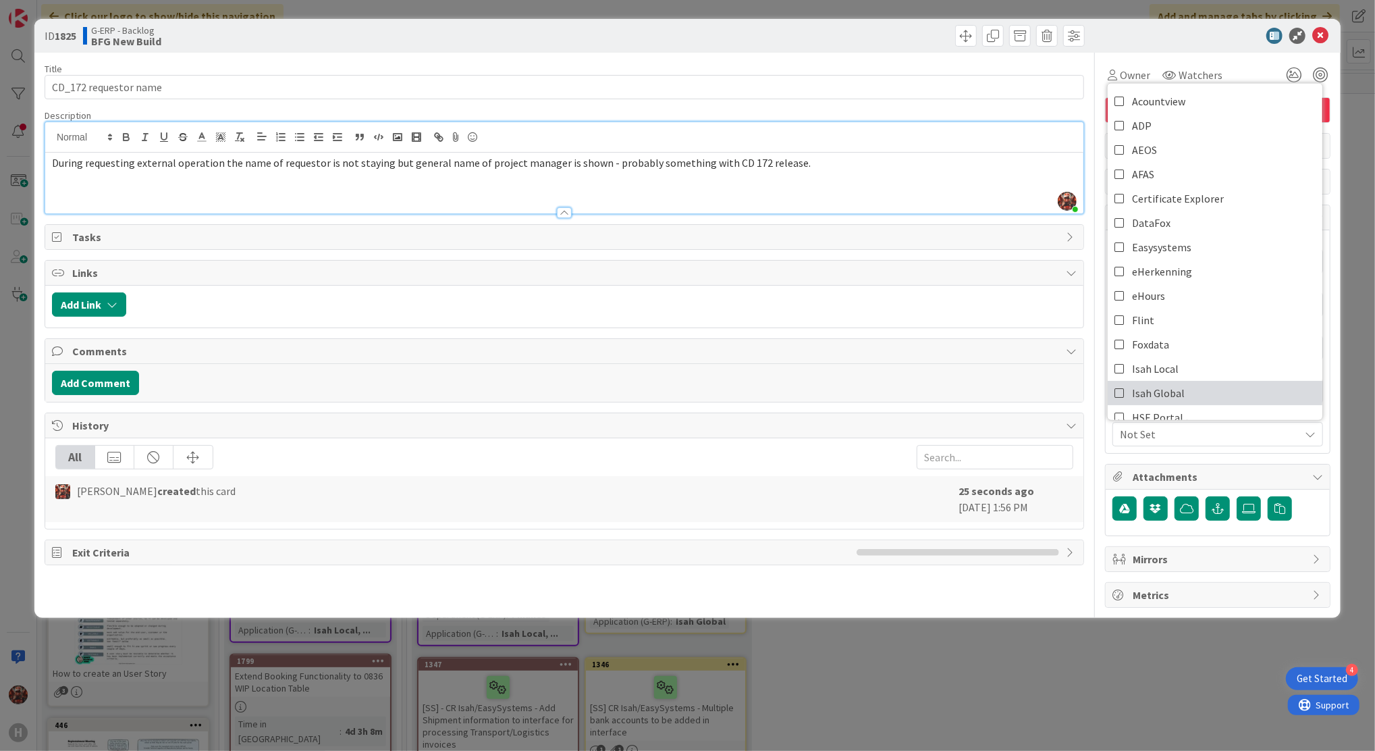
click at [1161, 388] on span "Isah Global" at bounding box center [1158, 393] width 53 height 20
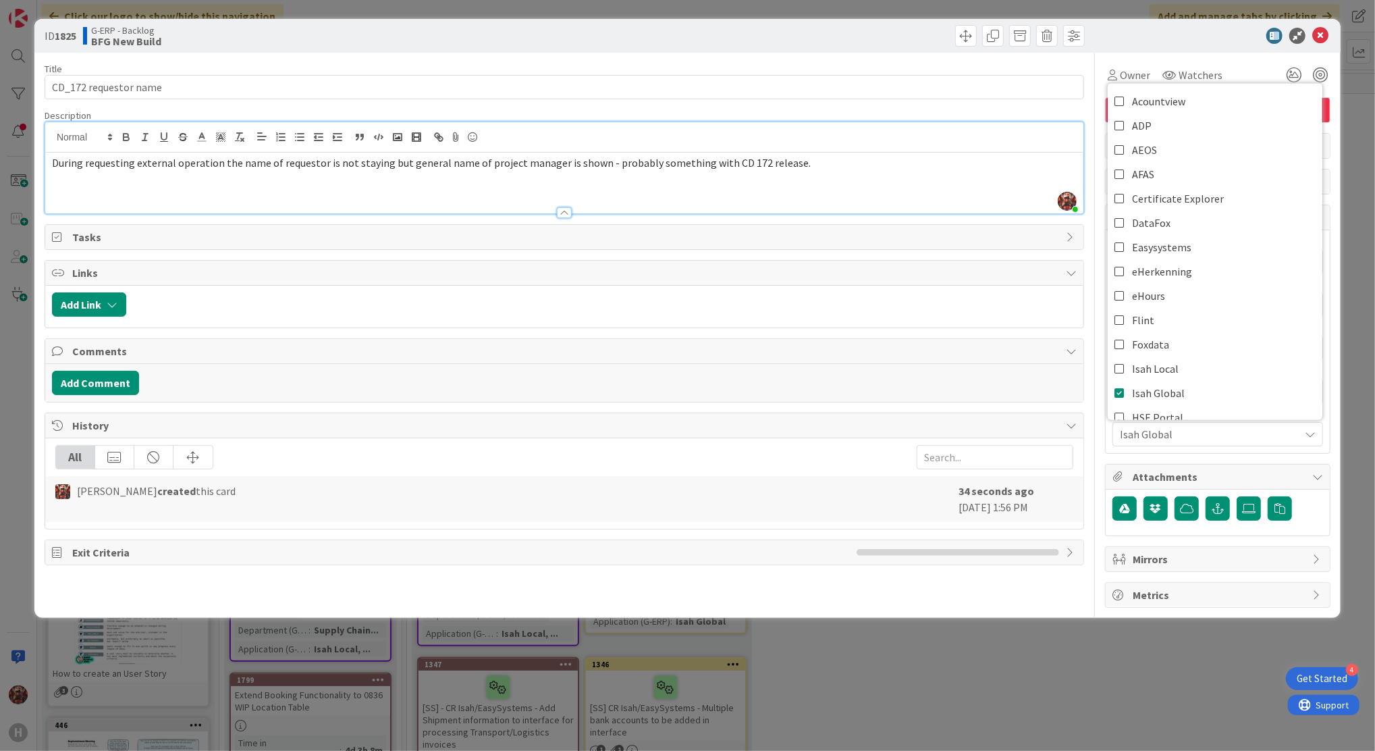
click at [920, 44] on div at bounding box center [826, 36] width 517 height 22
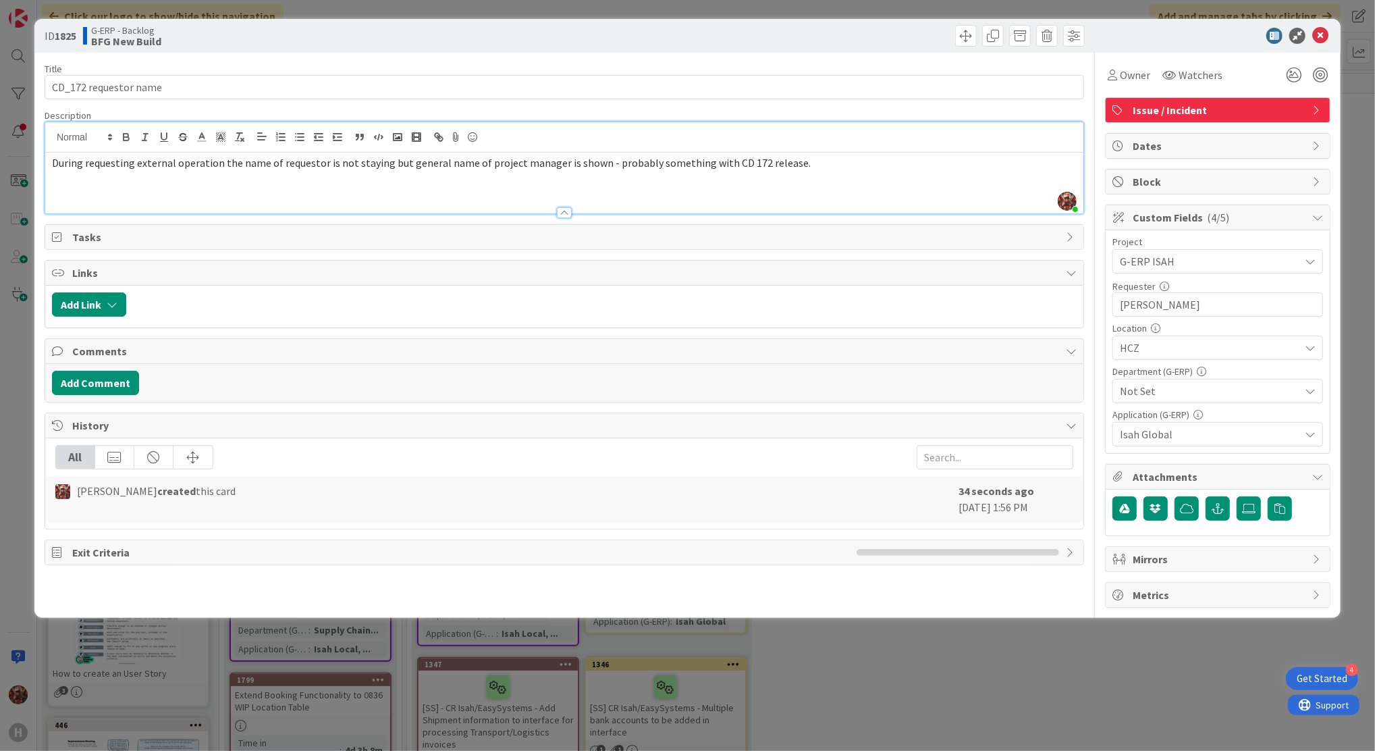
click at [797, 161] on p "During requesting external operation the name of requestor is not staying but g…" at bounding box center [564, 163] width 1025 height 16
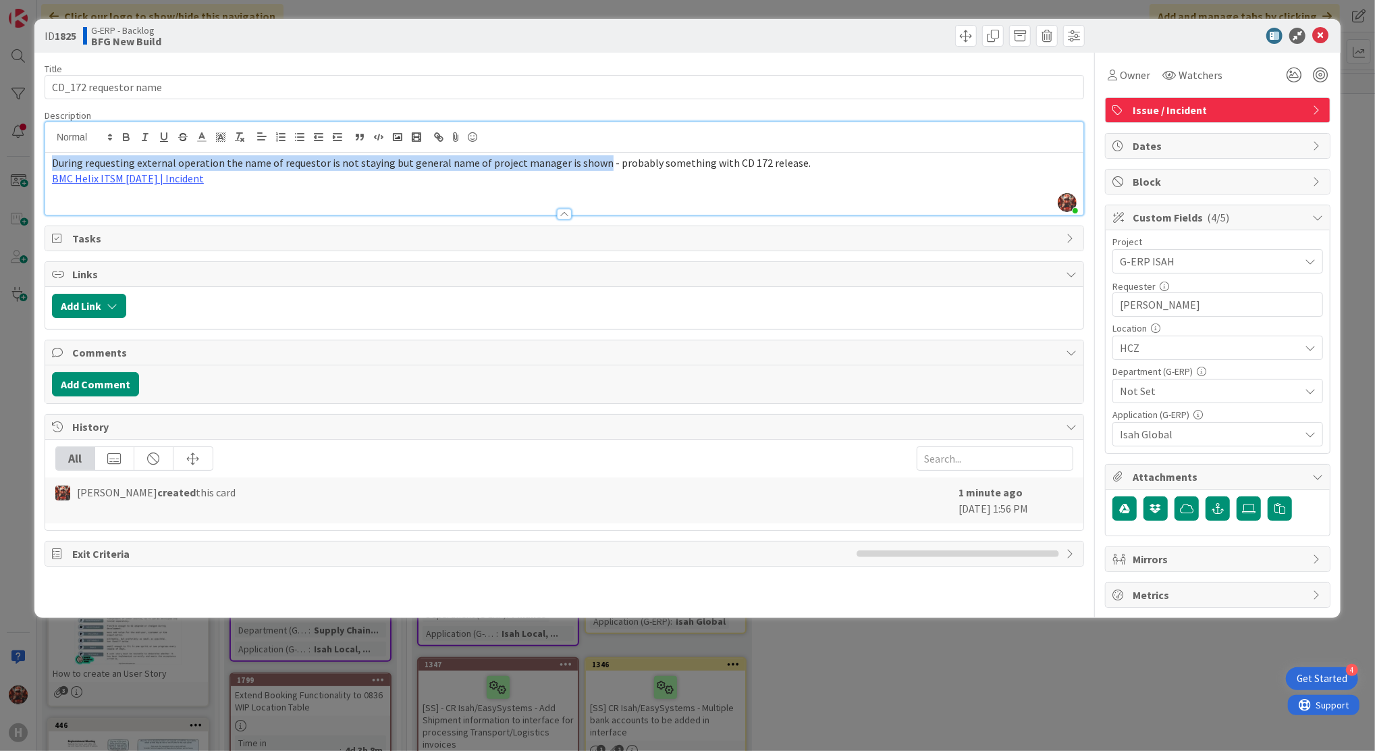
drag, startPoint x: 51, startPoint y: 163, endPoint x: 589, endPoint y: 158, distance: 538.8
click at [589, 158] on div "During requesting external operation the name of requestor is not staying but g…" at bounding box center [564, 184] width 1038 height 62
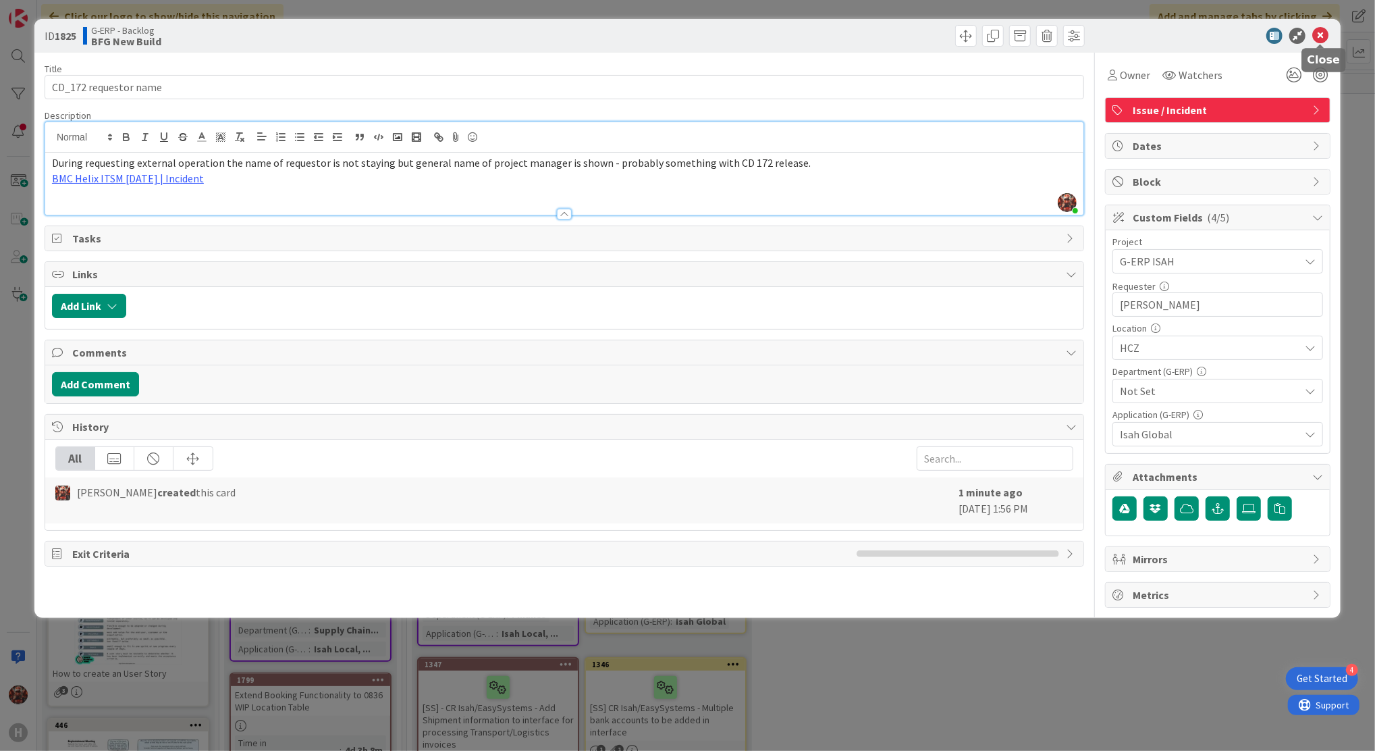
click at [1321, 38] on icon at bounding box center [1320, 36] width 16 height 16
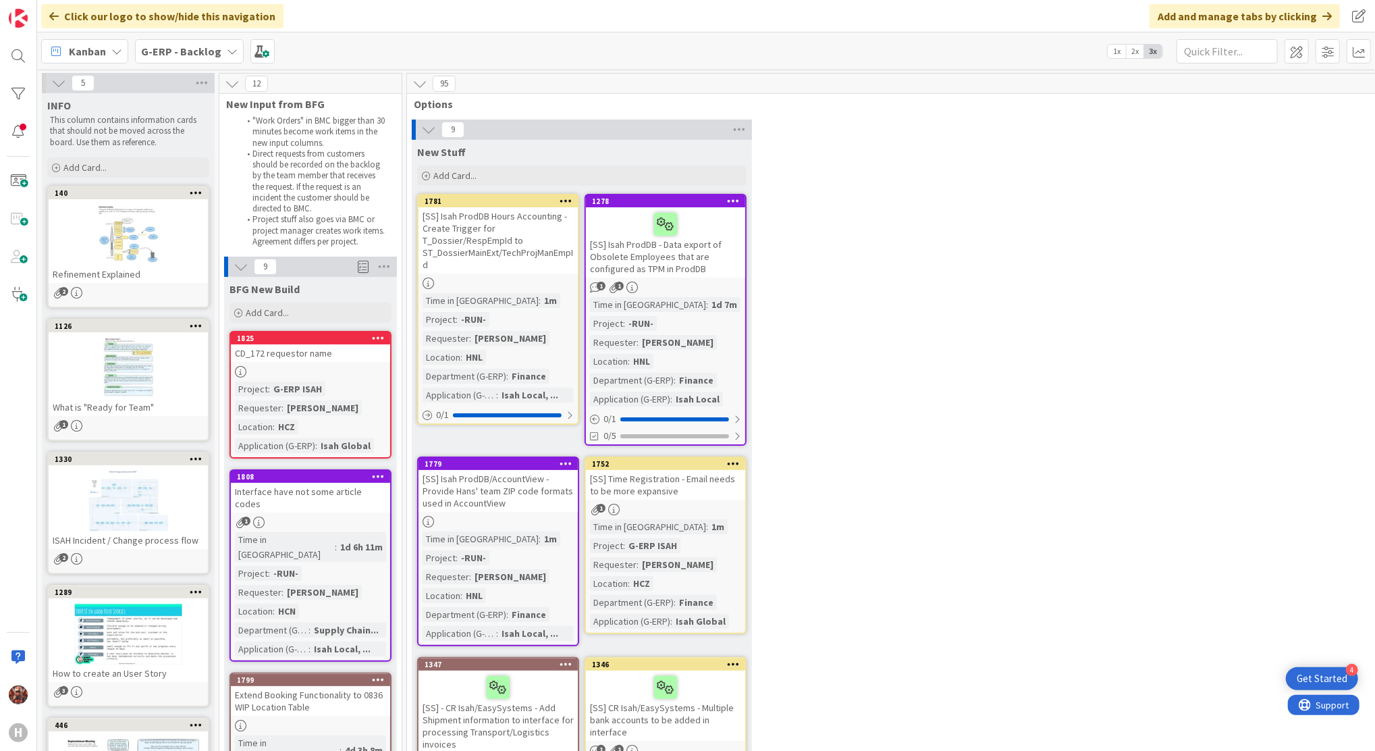
click at [309, 354] on div "CD_172 requestor name" at bounding box center [310, 353] width 159 height 18
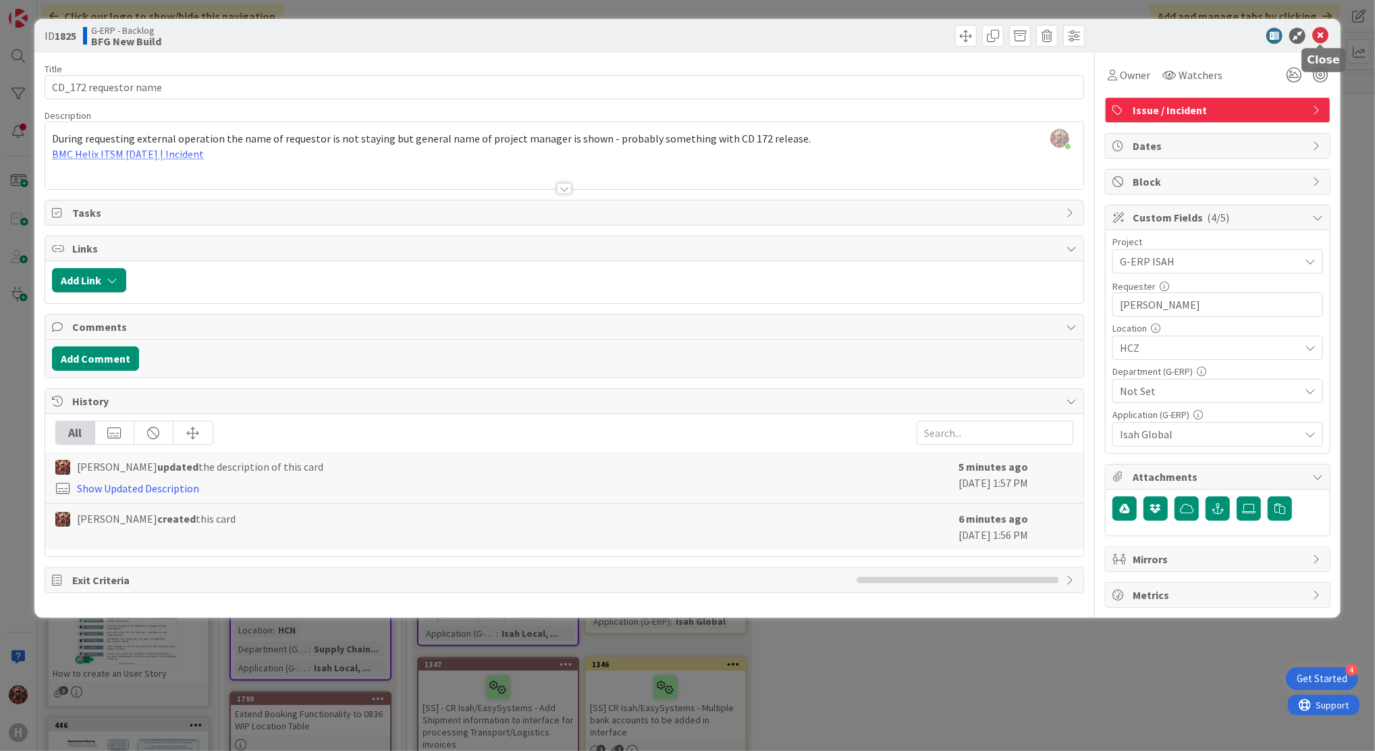
click at [1325, 29] on icon at bounding box center [1320, 36] width 16 height 16
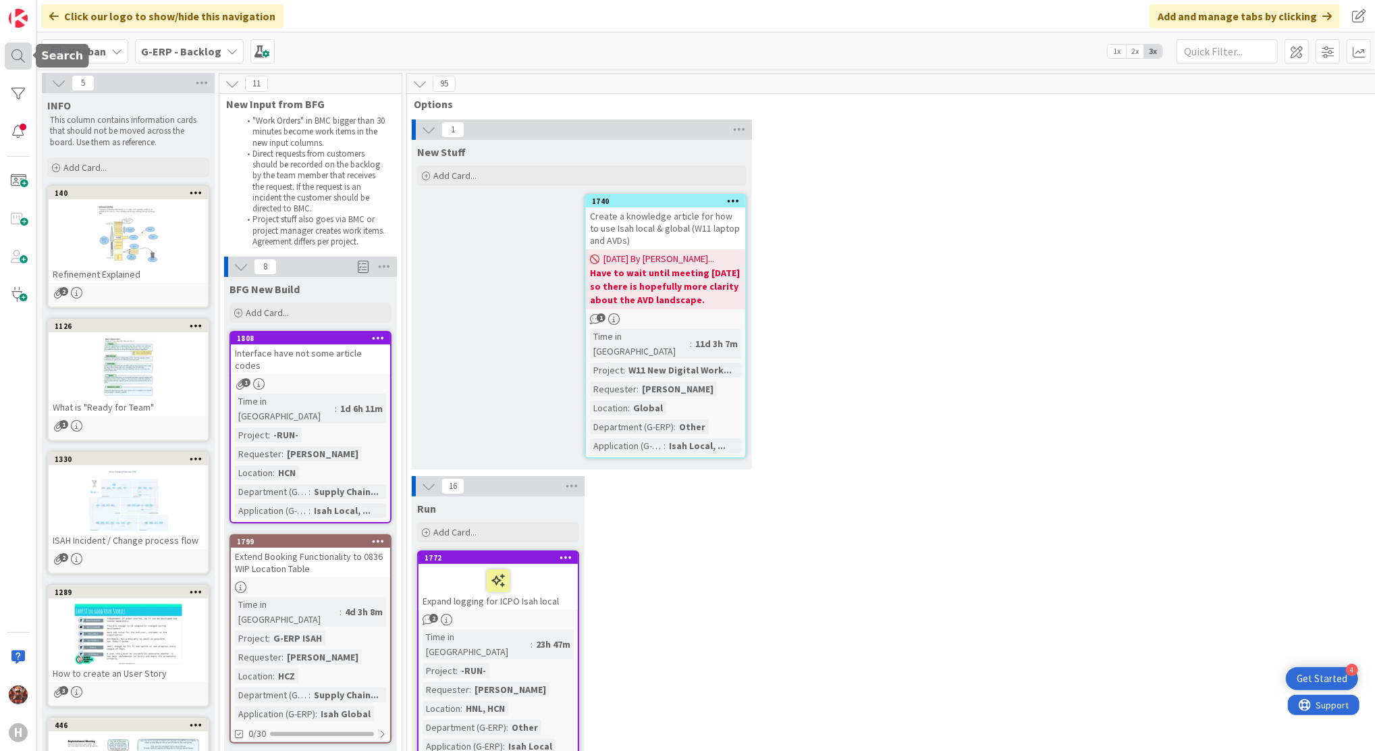
click at [23, 50] on div at bounding box center [18, 56] width 27 height 27
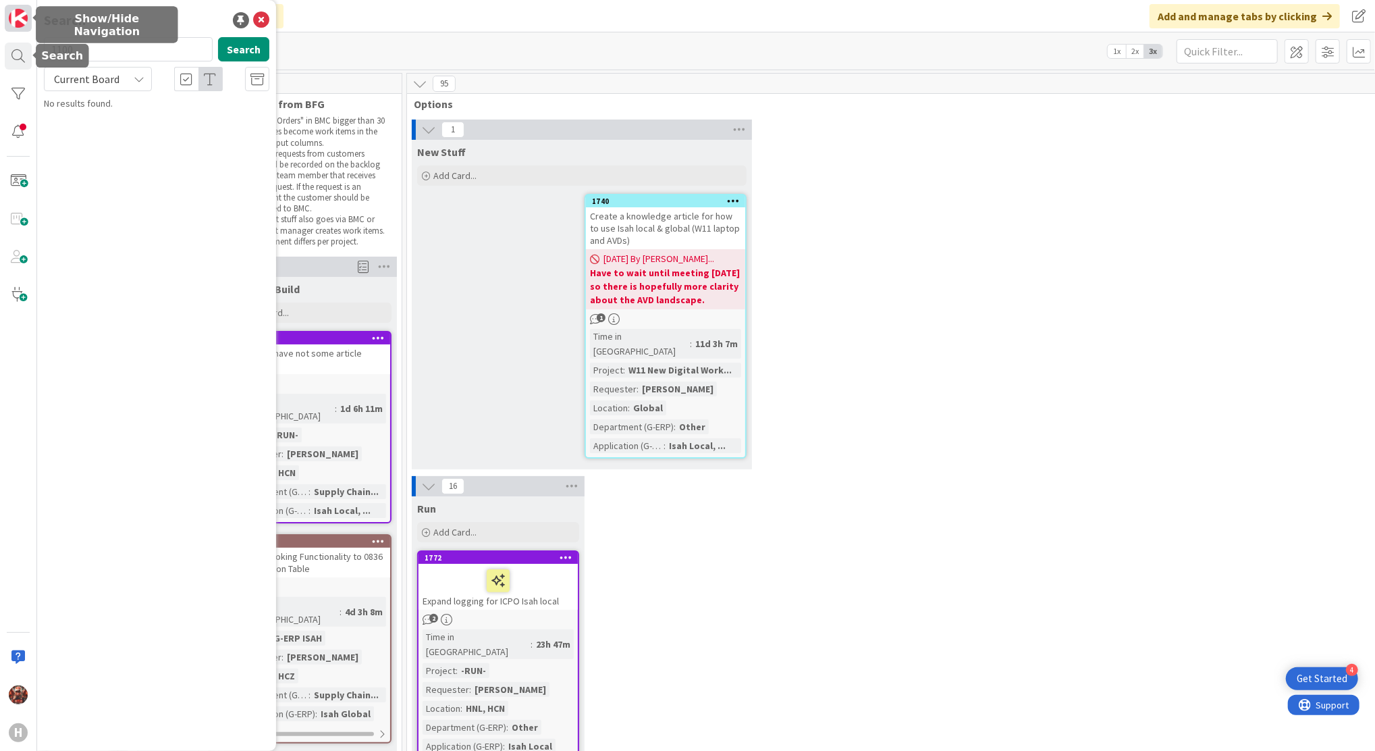
click at [15, 22] on img at bounding box center [18, 18] width 19 height 19
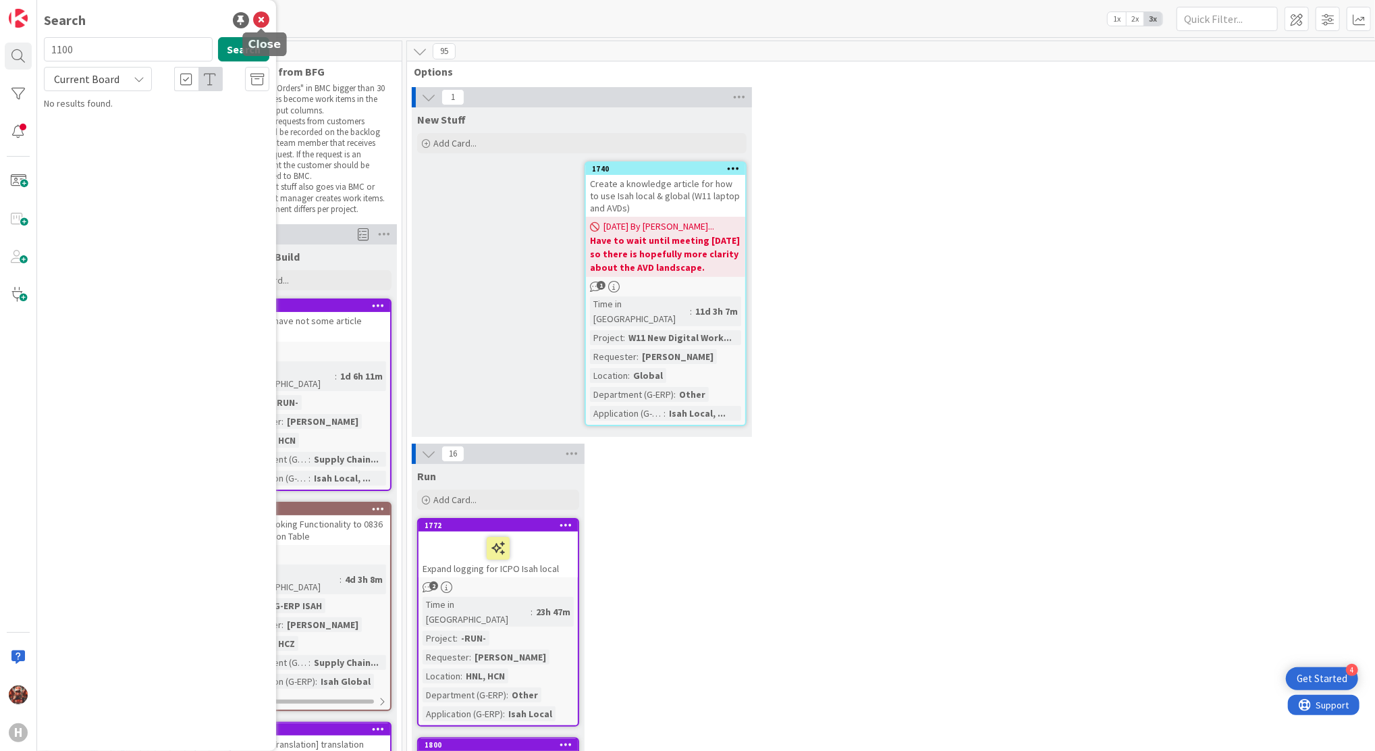
click at [261, 15] on icon at bounding box center [261, 20] width 16 height 16
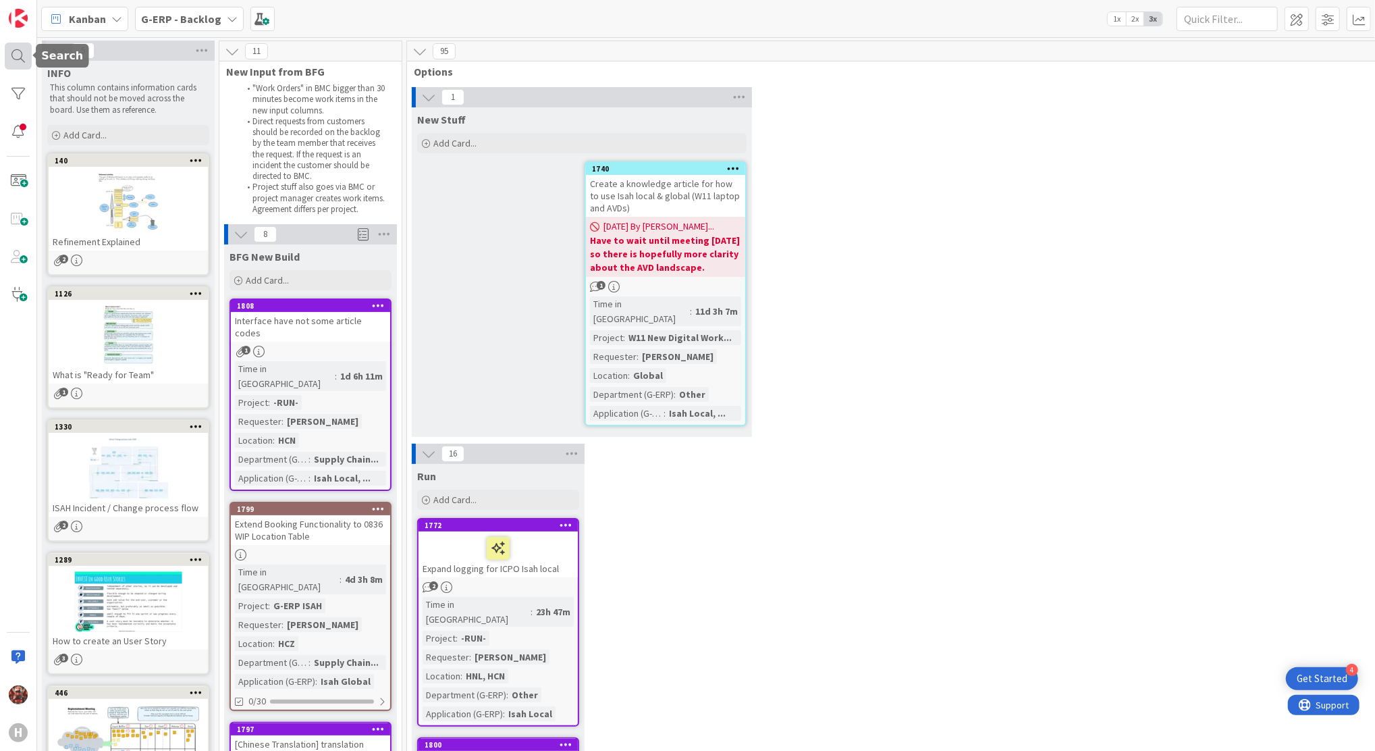
click at [16, 53] on div at bounding box center [18, 56] width 27 height 27
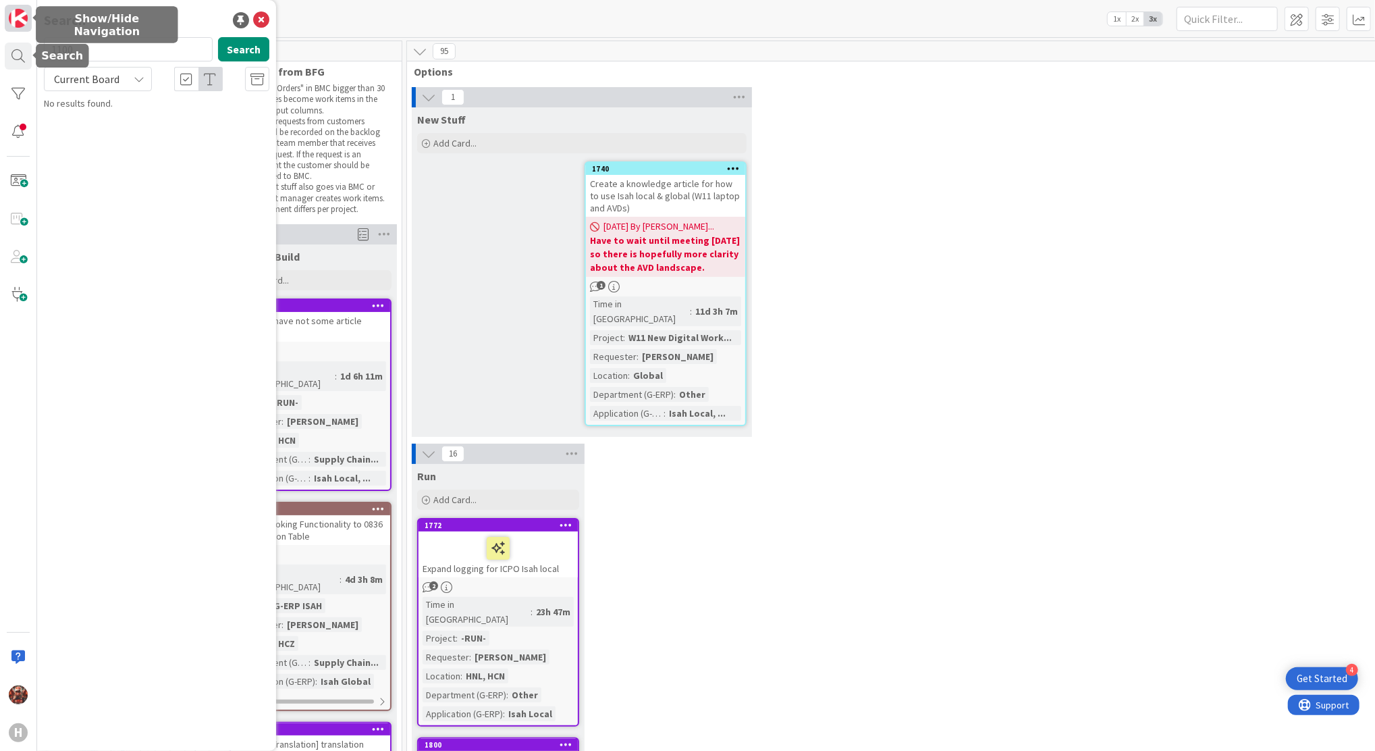
click at [15, 14] on img at bounding box center [18, 18] width 19 height 19
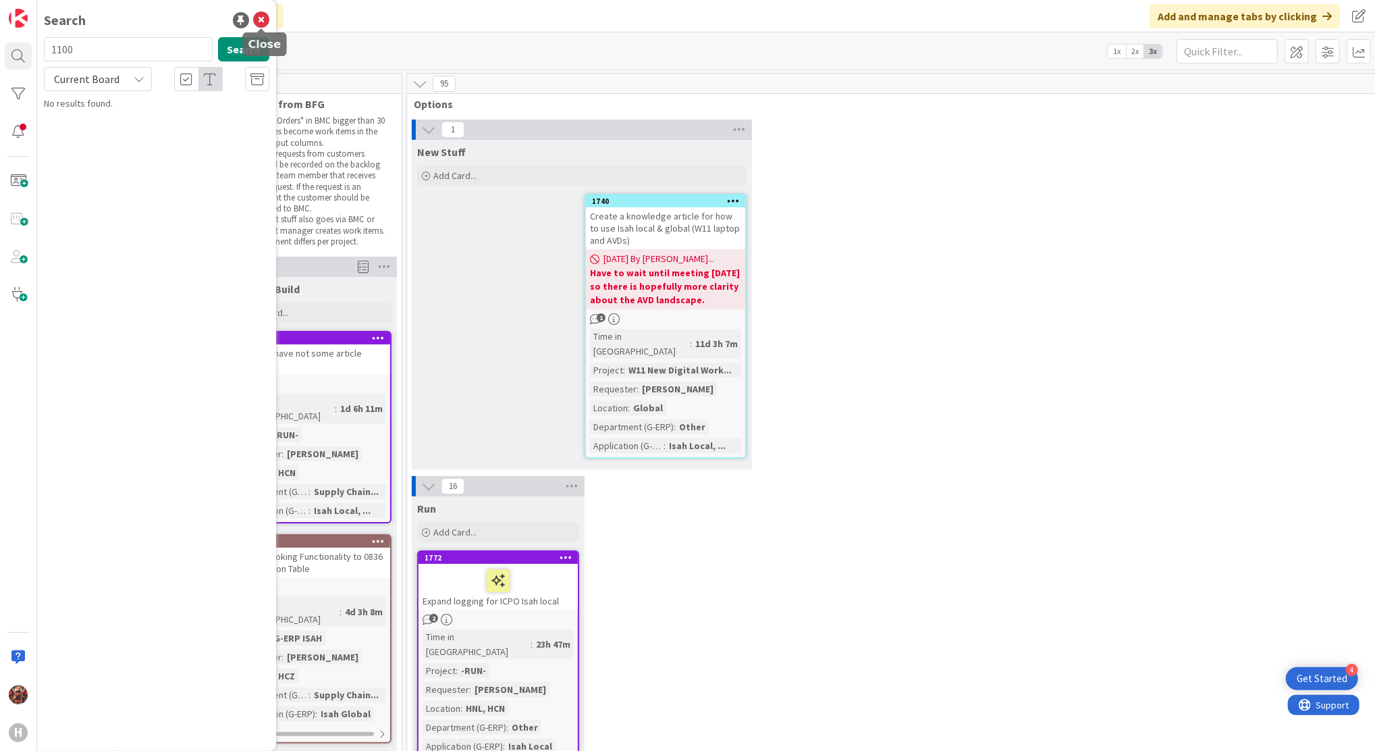
click at [266, 17] on icon at bounding box center [261, 20] width 16 height 16
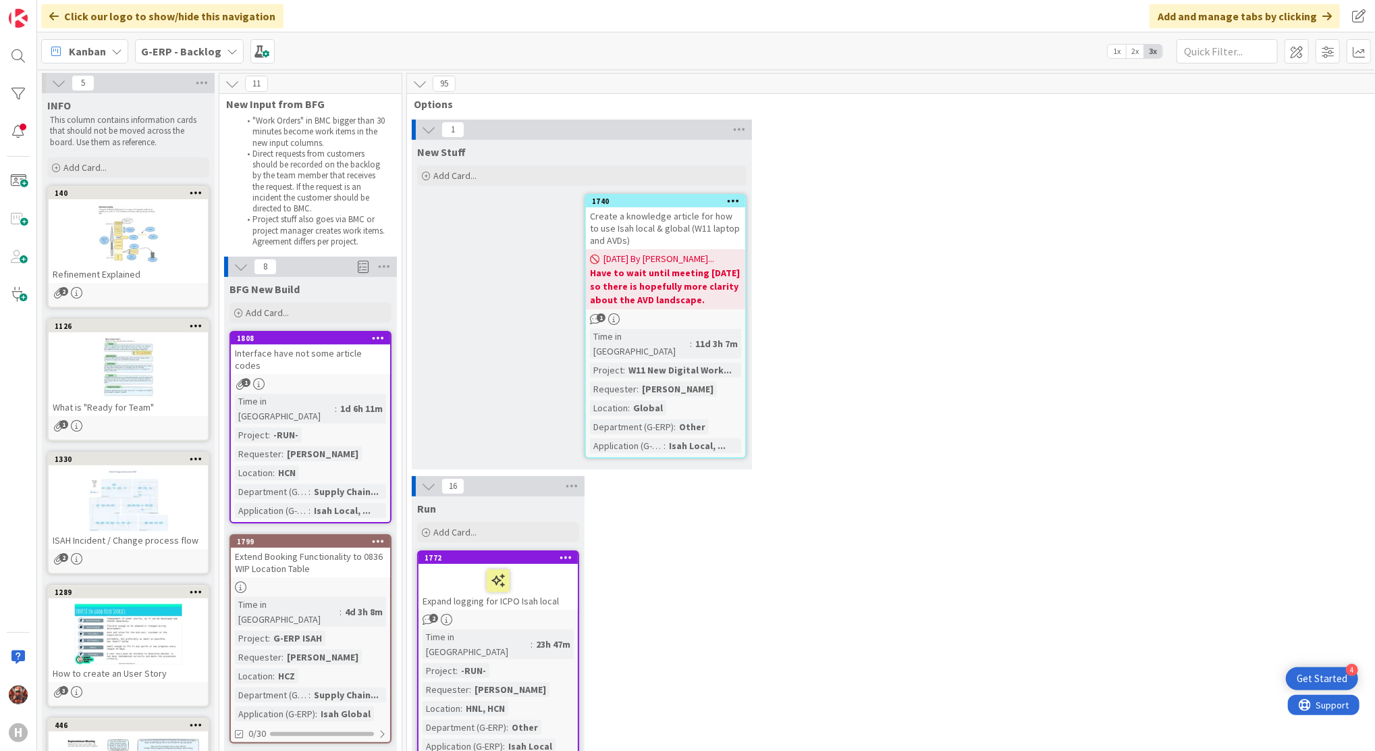
click at [155, 50] on b "G-ERP - Backlog" at bounding box center [181, 52] width 80 height 14
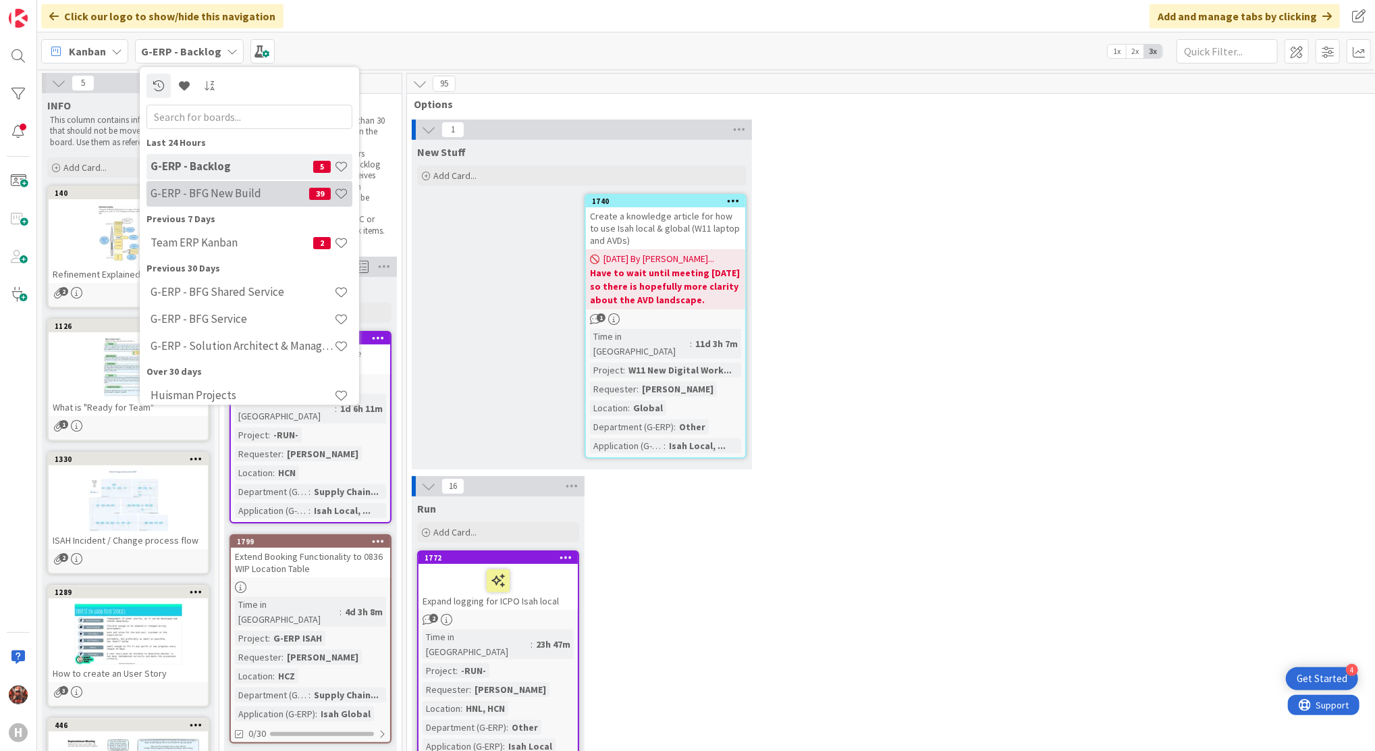
click at [205, 196] on h4 "G-ERP - BFG New Build" at bounding box center [230, 194] width 159 height 14
